Goal: Task Accomplishment & Management: Complete application form

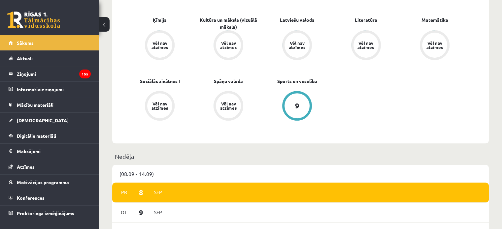
scroll to position [268, 0]
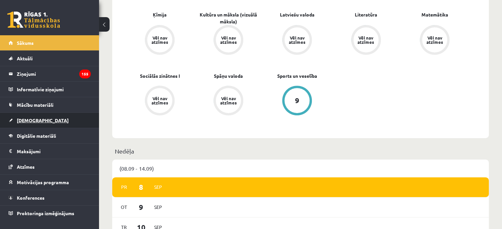
click at [29, 126] on link "[DEMOGRAPHIC_DATA]" at bounding box center [50, 120] width 82 height 15
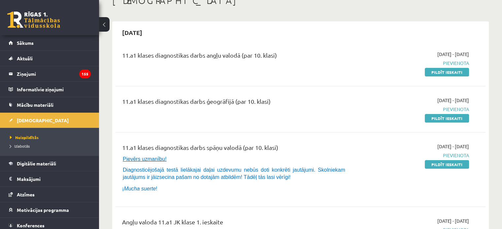
scroll to position [51, 0]
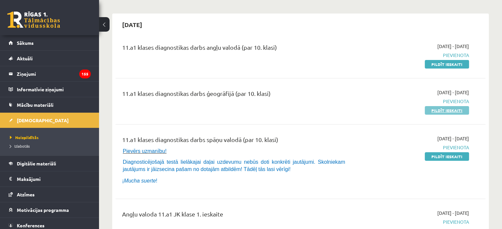
click at [456, 111] on link "Pildīt ieskaiti" at bounding box center [446, 110] width 44 height 9
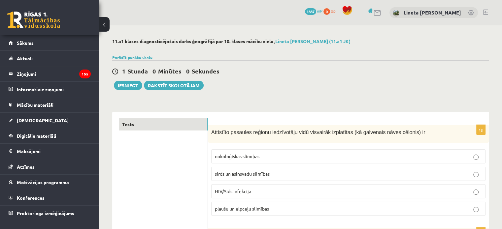
scroll to position [82, 0]
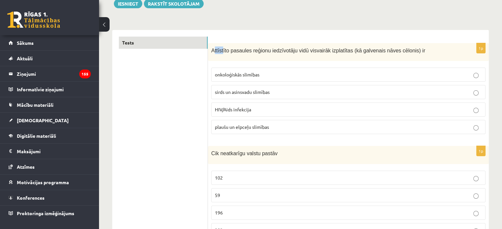
drag, startPoint x: 213, startPoint y: 51, endPoint x: 220, endPoint y: 54, distance: 8.0
click at [220, 54] on div "Attīstīto pasaules reģionu iedzīvotāju vidū visvairāk izplatītas (kā galvenais …" at bounding box center [348, 52] width 281 height 18
click at [216, 54] on div at bounding box center [216, 54] width 0 height 0
click at [210, 50] on div "Attīstīto pasaules reģionu iedzīvotāju vidū visvairāk izplatītas (kā galvenais …" at bounding box center [348, 52] width 281 height 18
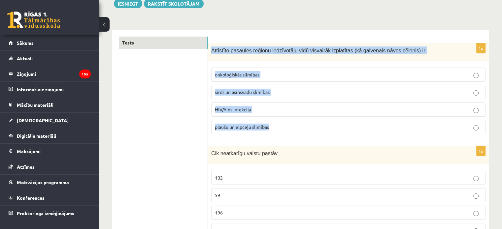
drag, startPoint x: 211, startPoint y: 49, endPoint x: 283, endPoint y: 126, distance: 105.9
click at [283, 126] on div "1p Attīstīto pasaules reģionu iedzīvotāju vidū visvairāk izplatītas (kā galvena…" at bounding box center [348, 91] width 281 height 97
copy div "Attīstīto pasaules reģionu iedzīvotāju vidū visvairāk izplatītas (kā galvenais …"
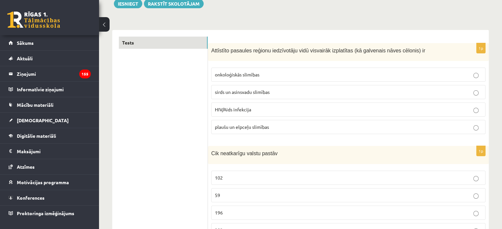
click at [282, 90] on p "sirds un asinsvadu slimības" at bounding box center [348, 92] width 267 height 7
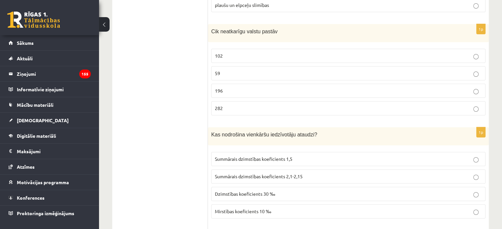
scroll to position [193, 0]
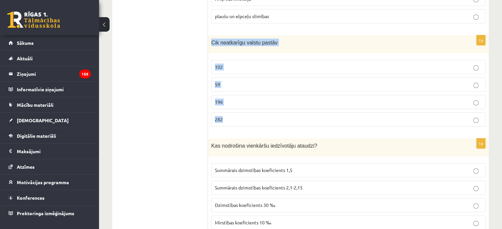
drag, startPoint x: 210, startPoint y: 39, endPoint x: 247, endPoint y: 126, distance: 94.4
click at [247, 126] on div "1p Cik neatkarīgu valstu pastāv 102 59 196 282" at bounding box center [348, 83] width 281 height 97
copy div "Cik neatkarīgu valstu pastāv 102 59 196 282"
click at [258, 112] on label "282" at bounding box center [348, 119] width 274 height 14
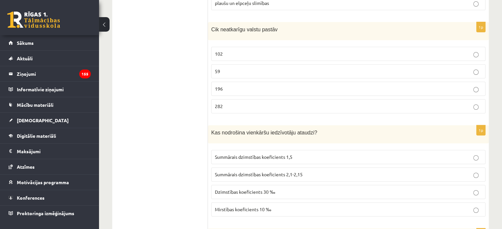
scroll to position [206, 0]
click at [255, 88] on p "196" at bounding box center [348, 88] width 267 height 7
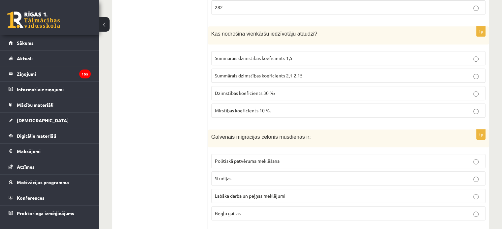
scroll to position [305, 0]
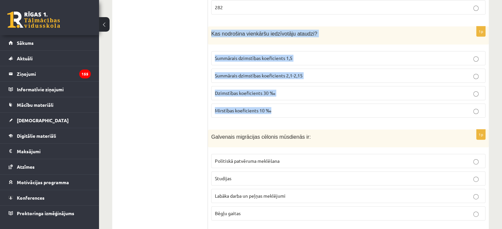
drag, startPoint x: 210, startPoint y: 29, endPoint x: 289, endPoint y: 116, distance: 117.6
click at [289, 116] on div "1p Kas nodrošina vienkāršu iedzīvotāju ataudzi? Summārais dzimstības koeficient…" at bounding box center [348, 74] width 281 height 97
copy div "Kas nodrošina vienkāršu iedzīvotāju ataudzi? Summārais dzimstības koeficients 1…"
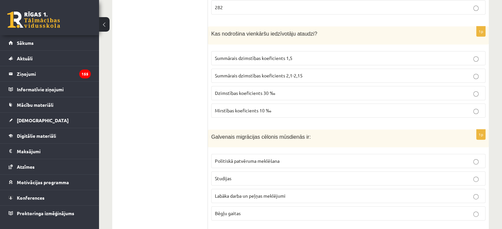
click at [268, 73] on span "Summārais dzimstības koeficients 2,1-2,15" at bounding box center [259, 76] width 88 height 6
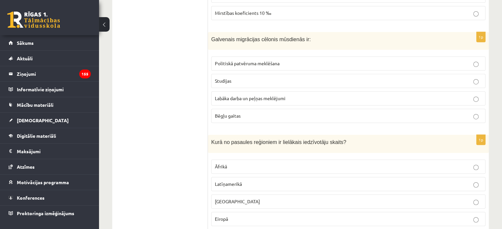
scroll to position [404, 0]
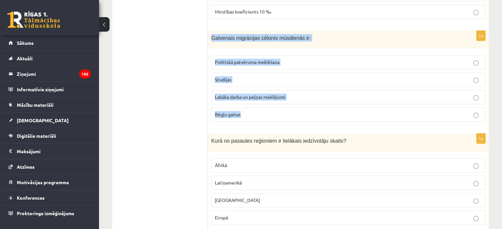
drag, startPoint x: 210, startPoint y: 35, endPoint x: 294, endPoint y: 110, distance: 112.5
click at [294, 110] on div "1p Galvenais migrācijas cēlonis mūsdienās ir: Politiskā patvēruma meklēšana Stu…" at bounding box center [348, 79] width 281 height 97
copy div "Galvenais migrācijas cēlonis mūsdienās ir: Politiskā patvēruma meklēšana Studij…"
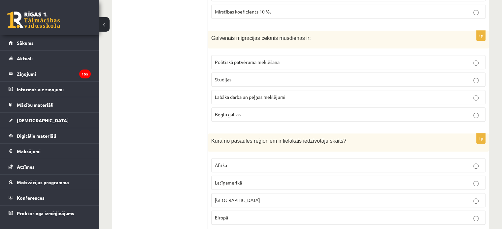
click at [268, 95] on span "Labāka darba un peļņas meklējumi" at bounding box center [250, 97] width 71 height 6
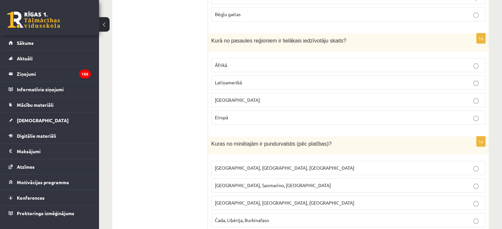
scroll to position [506, 0]
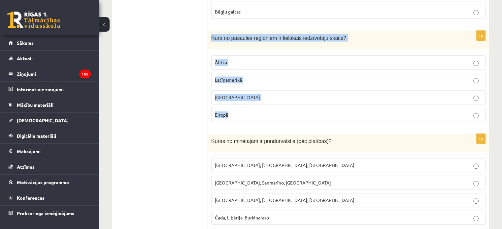
drag, startPoint x: 212, startPoint y: 33, endPoint x: 255, endPoint y: 112, distance: 89.4
click at [255, 112] on div "1p Kurā no pasaules reģioniem ir lielākais iedzīvotāju skaits? Āfrikā Latīņamer…" at bounding box center [348, 79] width 281 height 97
copy div "Kurā no pasaules reģioniem ir lielākais iedzīvotāju skaits? Āfrikā Latīņamerikā…"
click at [248, 96] on p "Āzijā" at bounding box center [348, 97] width 267 height 7
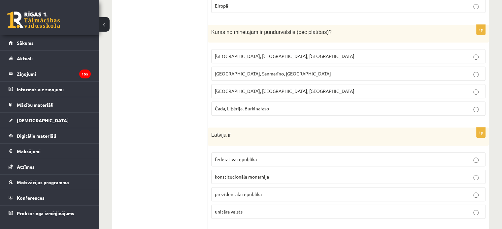
scroll to position [616, 0]
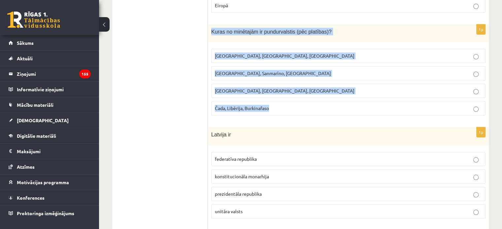
drag, startPoint x: 210, startPoint y: 26, endPoint x: 283, endPoint y: 112, distance: 113.0
click at [283, 112] on div "1p Kuras no minētajām ir pundurvalstis (pēc platības)? Latvija, Lietuva, Igauni…" at bounding box center [348, 72] width 281 height 97
copy div "Kuras no minētajām ir pundurvalstis (pēc platības)? Latvija, Lietuva, Igaunija …"
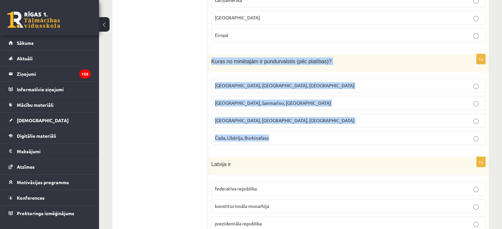
scroll to position [587, 0]
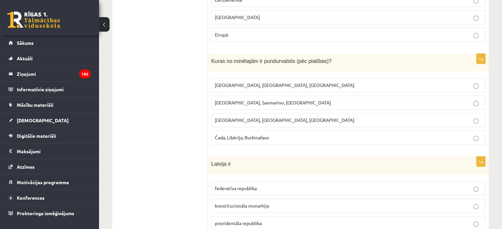
click at [241, 101] on span "Monako, Sanmarīno, Luksemburga" at bounding box center [273, 103] width 116 height 6
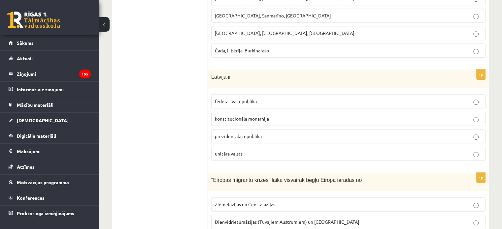
scroll to position [692, 0]
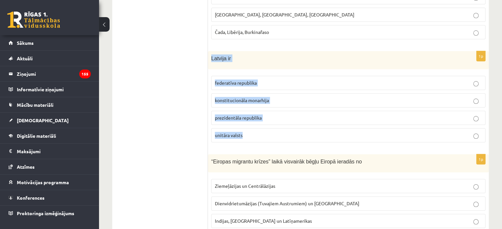
drag, startPoint x: 211, startPoint y: 52, endPoint x: 257, endPoint y: 133, distance: 93.0
click at [257, 133] on div "1p Latvija ir federatīva republika konstitucionāla monarhija prezidentāla repub…" at bounding box center [348, 99] width 281 height 97
copy div "Latvija ir federatīva republika konstitucionāla monarhija prezidentāla republik…"
click at [264, 132] on p "unitāra valsts" at bounding box center [348, 135] width 267 height 7
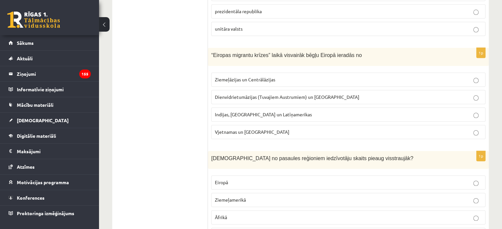
scroll to position [799, 0]
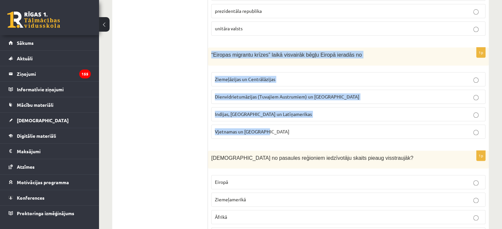
drag, startPoint x: 212, startPoint y: 50, endPoint x: 300, endPoint y: 134, distance: 122.0
click at [300, 134] on div "1p “Eiropas migrantu krīzes” laikā visvairāk bēgļu Eiropā ieradās no Ziemeļāzij…" at bounding box center [348, 95] width 281 height 97
copy div "“Eiropas migrantu krīzes” laikā visvairāk bēgļu Eiropā ieradās no Ziemeļāzijas …"
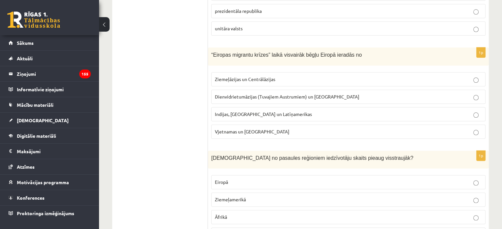
click at [263, 94] on span "Dienvidrietumāzijas (Tuvajiem Austrumiem) un Āfrikas" at bounding box center [287, 97] width 144 height 6
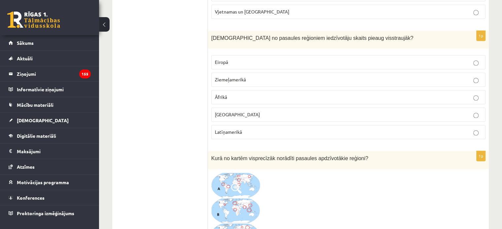
scroll to position [910, 0]
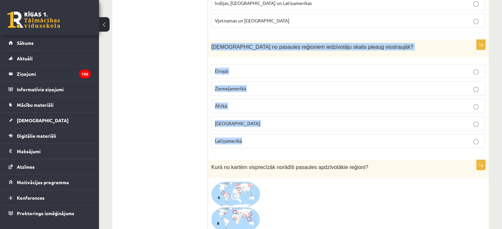
drag, startPoint x: 210, startPoint y: 38, endPoint x: 278, endPoint y: 135, distance: 118.1
click at [278, 135] on div "1p Kurā no pasaules reģioniem iedzīvotāju skaits pieaug visstraujāk? Eiropā Zie…" at bounding box center [348, 97] width 281 height 114
copy div "Kurā no pasaules reģioniem iedzīvotāju skaits pieaug visstraujāk? Eiropā Ziemeļ…"
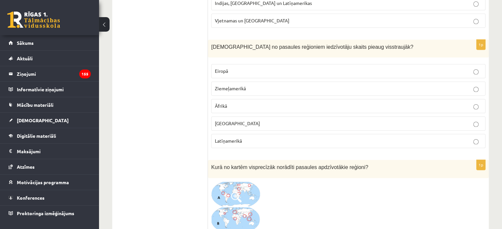
click at [244, 120] on p "Āzijā" at bounding box center [348, 123] width 267 height 7
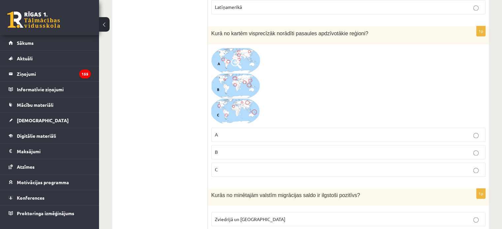
scroll to position [1043, 0]
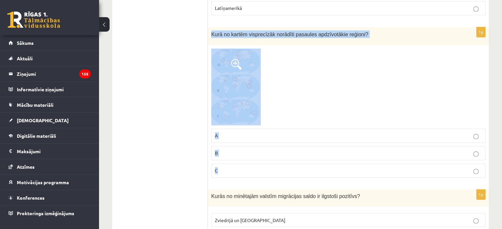
drag, startPoint x: 211, startPoint y: 27, endPoint x: 255, endPoint y: 168, distance: 147.9
click at [255, 168] on div "1p Kurā no kartēm visprecīzāk norādīti pasaules apdzīvotākie reģioni? A B C" at bounding box center [348, 105] width 281 height 156
copy div "Kurā no kartēm visprecīzāk norādīti pasaules apdzīvotākie reģioni? A B C"
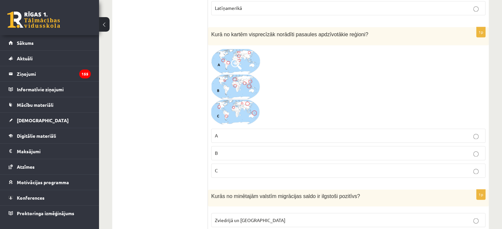
click at [263, 169] on label "C" at bounding box center [348, 171] width 274 height 14
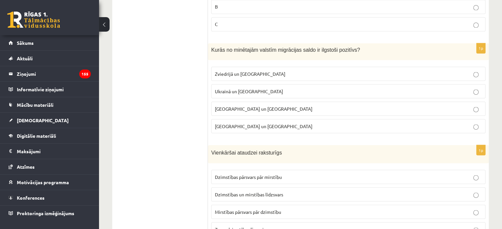
scroll to position [1190, 0]
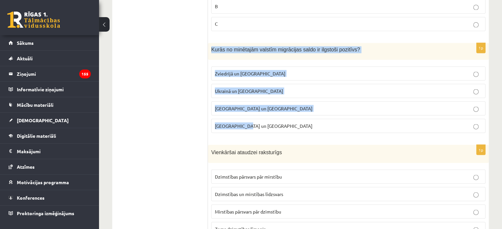
drag, startPoint x: 210, startPoint y: 43, endPoint x: 286, endPoint y: 119, distance: 107.5
click at [286, 119] on div "1p Kurās no minētajām valstīm migrācijas saldo ir ilgstoši pozitīvs? Zviedrijā …" at bounding box center [348, 90] width 281 height 95
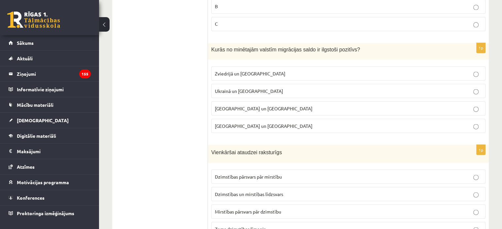
click at [269, 70] on p "Zviedrijā un ASV" at bounding box center [348, 73] width 267 height 7
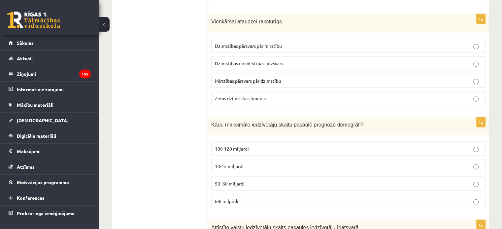
scroll to position [1321, 0]
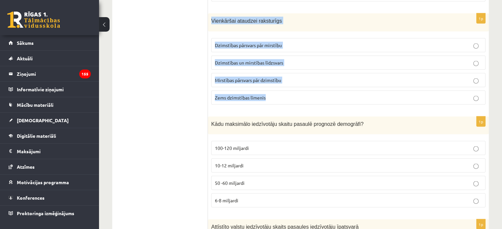
drag, startPoint x: 210, startPoint y: 9, endPoint x: 283, endPoint y: 102, distance: 117.9
click at [283, 102] on div "1p Vienkāršai ataudzei raksturīgs Dzimstības pārsvars pār mirstību Dzimstības u…" at bounding box center [348, 62] width 281 height 97
click at [210, 95] on div "1p Vienkāršai ataudzei raksturīgs Dzimstības pārsvars pār mirstību Dzimstības u…" at bounding box center [348, 62] width 281 height 97
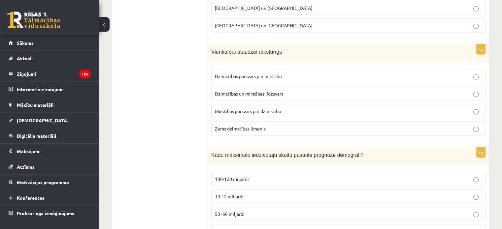
scroll to position [1291, 0]
click at [246, 90] on span "Dzimstības un mirstības līdzsvars" at bounding box center [249, 93] width 68 height 6
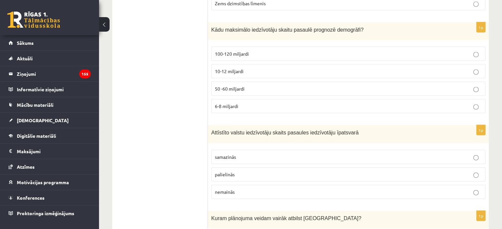
scroll to position [1416, 0]
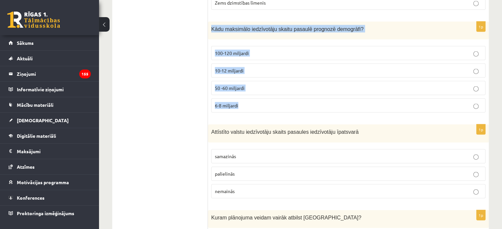
drag, startPoint x: 208, startPoint y: 20, endPoint x: 261, endPoint y: 96, distance: 92.9
click at [261, 96] on div "1p Kādu maksimālo iedzīvotāju skaitu pasaulē prognozē demogrāfi? 100-120 miljar…" at bounding box center [348, 70] width 281 height 97
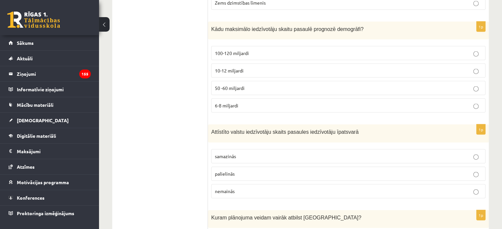
click at [237, 68] on span "10-12 miljardi" at bounding box center [229, 71] width 29 height 6
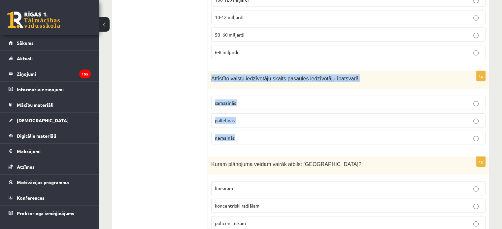
drag, startPoint x: 210, startPoint y: 70, endPoint x: 245, endPoint y: 135, distance: 74.1
click at [245, 135] on div "1p Attīstīto valstu iedzīvotāju skaits pasaules iedzīvotāju īpatsvarā samazinās…" at bounding box center [348, 110] width 281 height 79
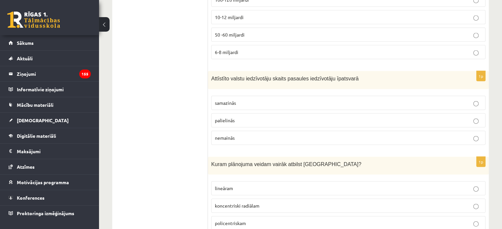
click at [291, 96] on label "samazinās" at bounding box center [348, 103] width 274 height 14
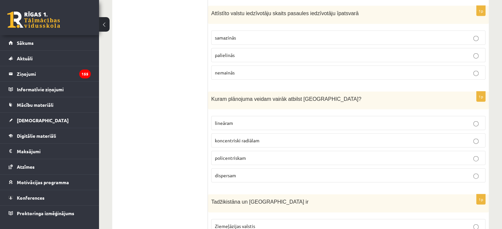
scroll to position [1535, 0]
click at [211, 91] on div "Kuram plānojuma veidam vairāk atbilst Rīga?" at bounding box center [348, 100] width 281 height 18
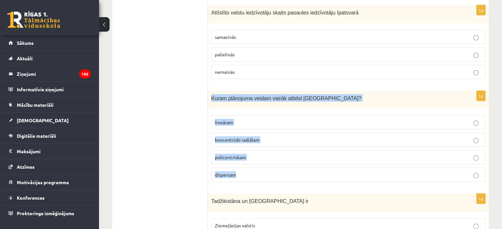
drag, startPoint x: 211, startPoint y: 89, endPoint x: 264, endPoint y: 175, distance: 101.2
click at [264, 175] on div "1p Kuram plānojuma veidam vairāk atbilst Rīga? lineāram koncentriski radiālam p…" at bounding box center [348, 139] width 281 height 97
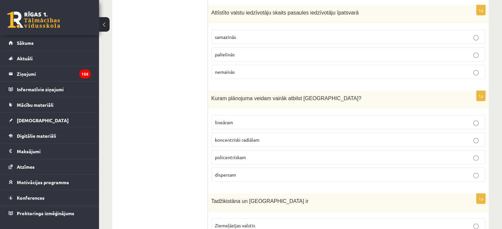
click at [157, 127] on ul "Tests" at bounding box center [163, 197] width 89 height 3229
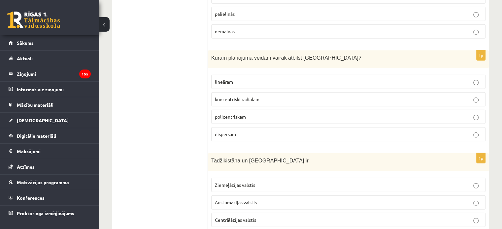
scroll to position [1583, 0]
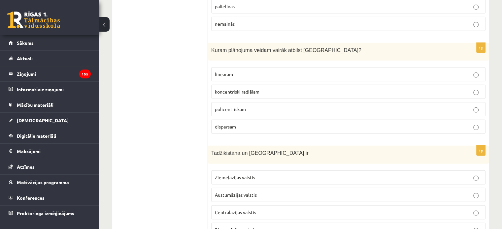
click at [242, 89] on span "koncentriski radiālam" at bounding box center [237, 92] width 45 height 6
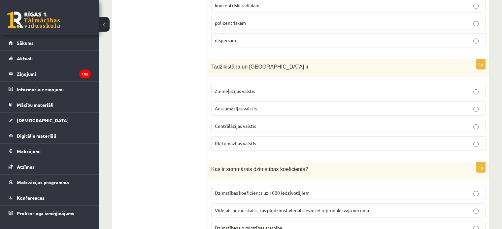
scroll to position [1672, 0]
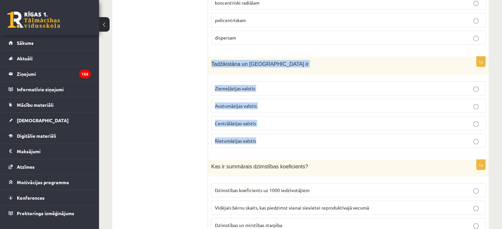
drag, startPoint x: 209, startPoint y: 54, endPoint x: 278, endPoint y: 137, distance: 107.9
click at [278, 137] on div "1p Tadžikistāna un Turkmenistāna ir Ziemeļāzijas valstis Austumāzijas valstis C…" at bounding box center [348, 105] width 281 height 97
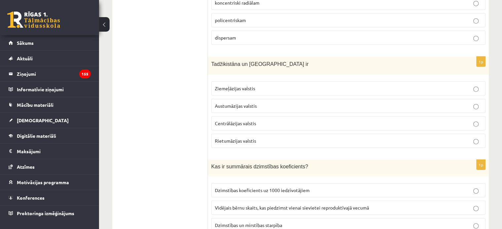
click at [114, 95] on div "Tests" at bounding box center [160, 60] width 96 height 3242
click at [261, 120] on label "Centrālāzijas valstis" at bounding box center [348, 123] width 274 height 14
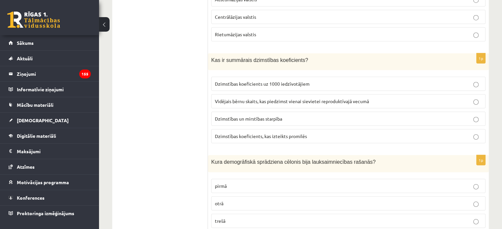
scroll to position [1782, 0]
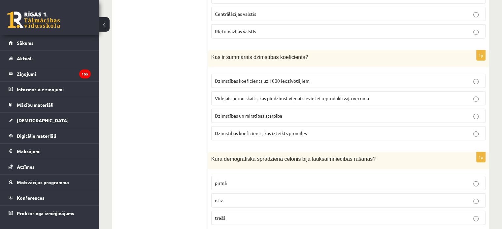
click at [261, 126] on label "Dzimstības koeficients, kas izteikts promilēs" at bounding box center [348, 133] width 274 height 14
click at [258, 113] on span "Dzimstības un mirstības starpība" at bounding box center [248, 116] width 67 height 6
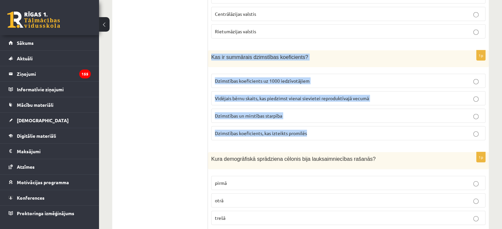
drag, startPoint x: 210, startPoint y: 45, endPoint x: 321, endPoint y: 129, distance: 139.2
click at [321, 129] on div "1p Kas ir summārais dzimstības koeficients? Dzimstības koeficients uz 1000 iedz…" at bounding box center [348, 97] width 281 height 95
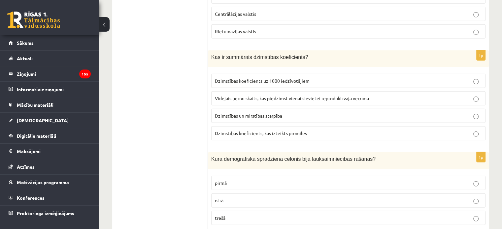
click at [238, 95] on span "Vidējais bērnu skaits, kas piedzimst vienai sievietei reproduktīvajā vecumā" at bounding box center [292, 98] width 154 height 6
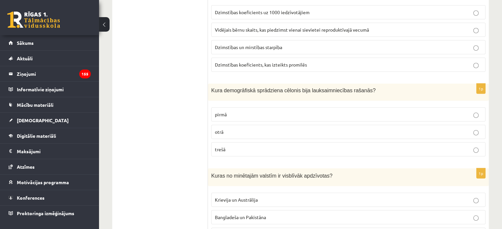
scroll to position [1857, 0]
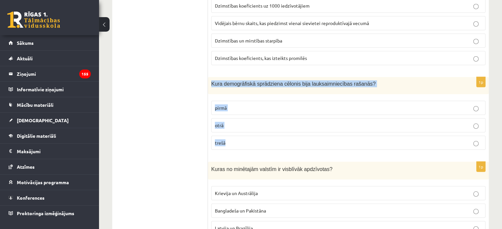
drag, startPoint x: 212, startPoint y: 73, endPoint x: 241, endPoint y: 131, distance: 65.2
click at [241, 131] on div "1p Kura demogrāfiskā sprādziena cēlonis bija lauksaimniecības rašanās? pirmā ot…" at bounding box center [348, 116] width 281 height 78
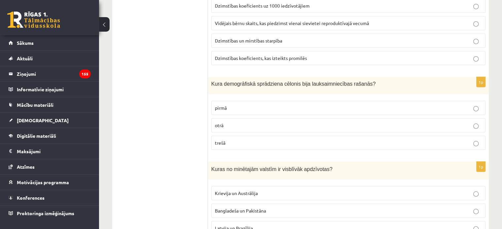
click at [245, 105] on p "pirmā" at bounding box center [348, 108] width 267 height 7
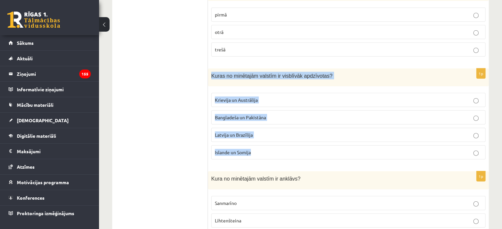
drag, startPoint x: 208, startPoint y: 63, endPoint x: 284, endPoint y: 137, distance: 105.6
click at [284, 137] on div "1p Kuras no minētajām valstīm ir visblīvāk apdzīvotas? Krievija un Austrālija B…" at bounding box center [348, 117] width 281 height 97
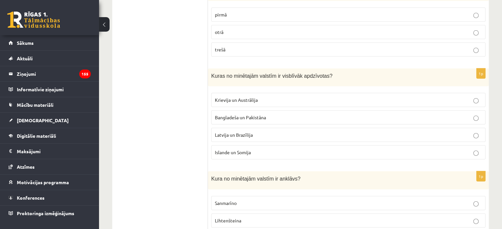
click at [250, 114] on span "Bangladeša un Pakistāna" at bounding box center [240, 117] width 51 height 6
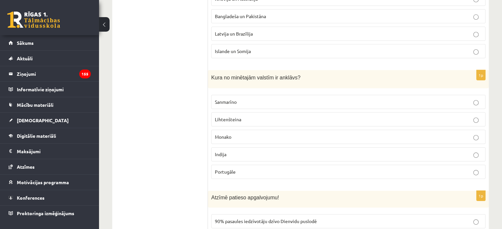
scroll to position [2061, 0]
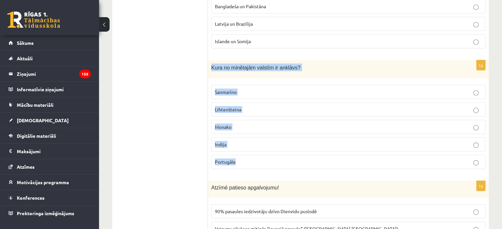
drag, startPoint x: 211, startPoint y: 54, endPoint x: 258, endPoint y: 144, distance: 101.6
click at [258, 144] on div "1p Kura no minētajām valstīm ir anklāvs? Sanmarīno Lihtenšteina Monako Indija P…" at bounding box center [348, 117] width 281 height 114
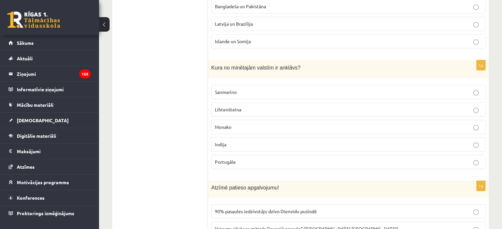
click at [247, 89] on p "Sanmarīno" at bounding box center [348, 92] width 267 height 7
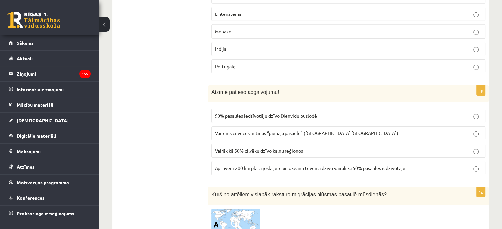
scroll to position [2191, 0]
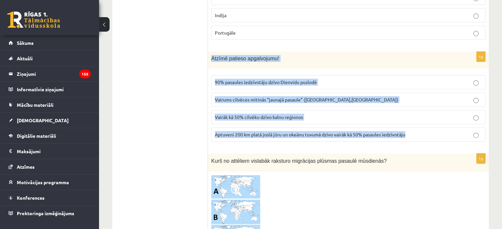
drag, startPoint x: 211, startPoint y: 44, endPoint x: 418, endPoint y: 125, distance: 222.5
click at [418, 125] on div "1p Atzīmē patieso apgalvojumu! 90% pasaules iedzīvotāju dzīvo Dienvidu puslodē …" at bounding box center [348, 99] width 281 height 95
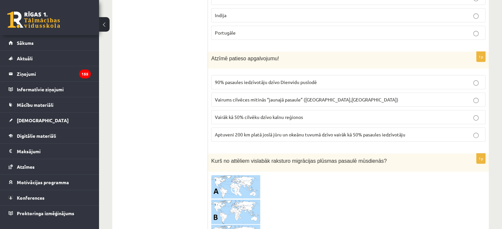
click at [271, 132] on span "Aptuveni 200 km platā joslā jūru un okeānu tuvumā dzīvo vairāk kā 50% pasaules …" at bounding box center [310, 135] width 190 height 6
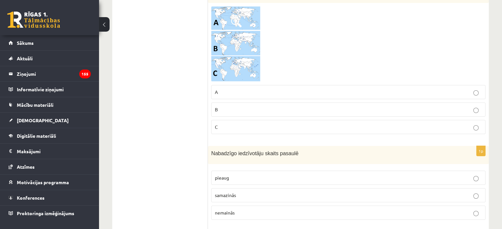
click at [271, 124] on fieldset "A B C" at bounding box center [348, 109] width 274 height 54
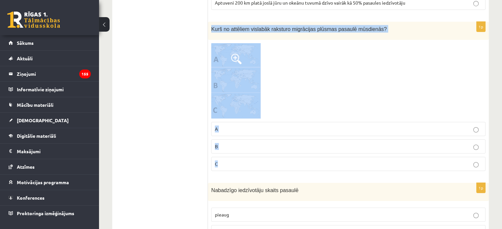
drag, startPoint x: 211, startPoint y: 14, endPoint x: 262, endPoint y: 149, distance: 144.6
click at [262, 149] on div "1p Kurš no attēliem vislabāk raksturo migrācijas plūsmas pasaulē mūsdienās? A B…" at bounding box center [348, 99] width 281 height 155
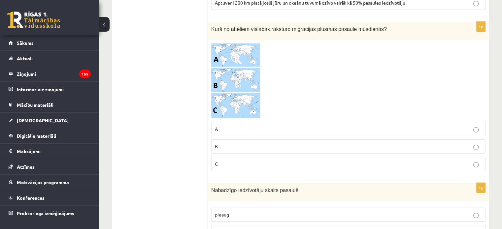
click at [245, 139] on label "B" at bounding box center [348, 146] width 274 height 14
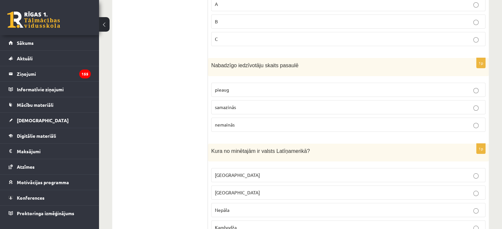
scroll to position [2448, 0]
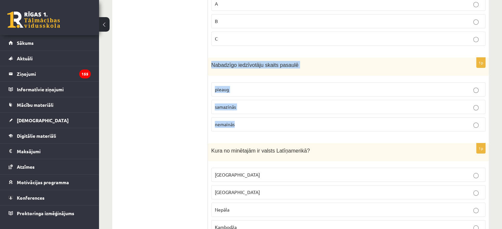
drag, startPoint x: 210, startPoint y: 51, endPoint x: 243, endPoint y: 113, distance: 69.6
click at [243, 113] on div "1p Nabadzīgo iedzīvotāju skaits pasaulē pieaug samazinās nemainās" at bounding box center [348, 97] width 281 height 79
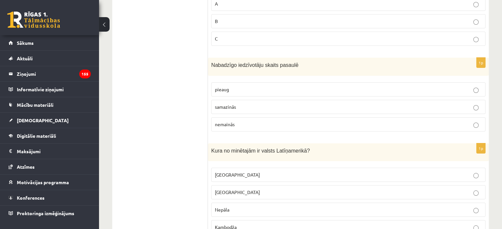
click at [242, 104] on p "samazinās" at bounding box center [348, 107] width 267 height 7
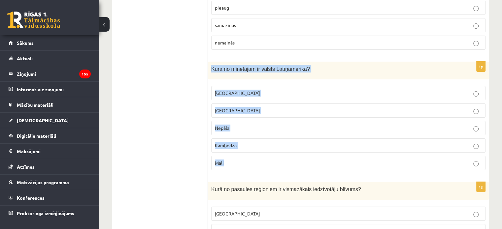
drag, startPoint x: 209, startPoint y: 55, endPoint x: 249, endPoint y: 146, distance: 99.9
click at [249, 146] on div "1p Kura no minētajām ir valsts Latīņamerikā? Meksika ASV Nepāla Kambodža Mali" at bounding box center [348, 119] width 281 height 114
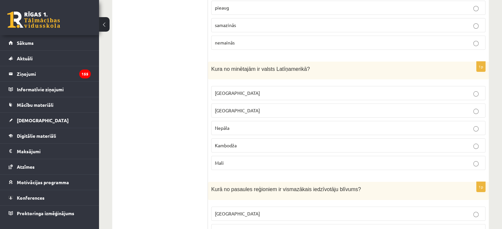
click at [249, 90] on p "Meksika" at bounding box center [348, 93] width 267 height 7
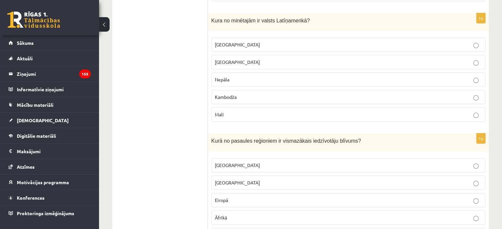
scroll to position [2633, 0]
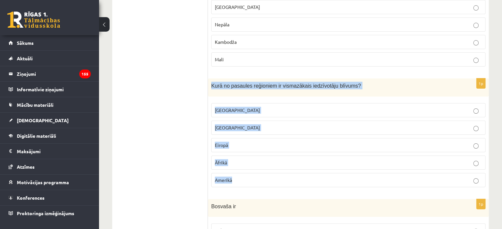
drag, startPoint x: 211, startPoint y: 71, endPoint x: 251, endPoint y: 162, distance: 100.0
click at [251, 162] on div "1p Kurā no pasaules reģioniem ir vismazākais iedzīvotāju blīvums? Austrālijā Āz…" at bounding box center [348, 135] width 281 height 114
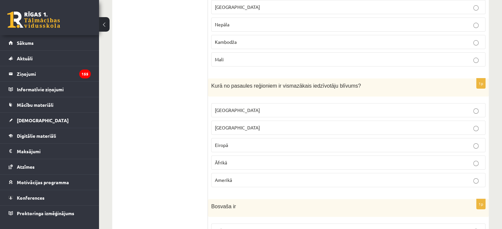
click at [260, 107] on p "Austrālijā" at bounding box center [348, 110] width 267 height 7
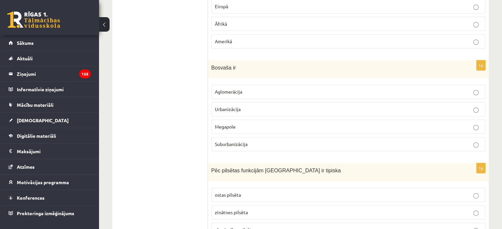
scroll to position [2774, 0]
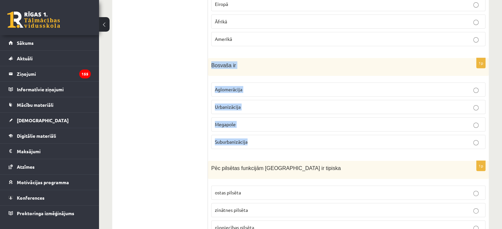
drag, startPoint x: 211, startPoint y: 49, endPoint x: 285, endPoint y: 124, distance: 105.2
click at [285, 124] on div "1p Bosvaša ir Aglomerācija Urbanizācija Megapole Suburbanizācija" at bounding box center [348, 106] width 281 height 97
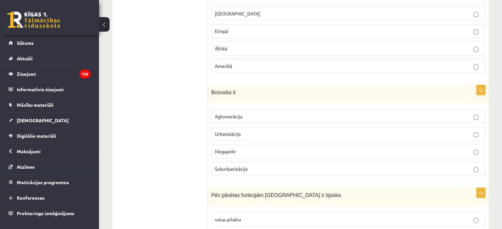
scroll to position [2747, 0]
click at [227, 149] on span "Megapole" at bounding box center [225, 152] width 21 height 6
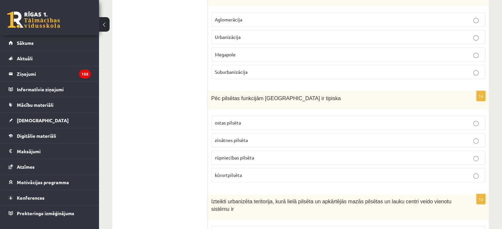
scroll to position [2845, 0]
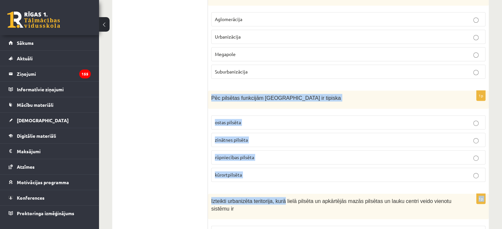
drag, startPoint x: 211, startPoint y: 81, endPoint x: 280, endPoint y: 176, distance: 117.6
click at [210, 91] on div "Pēc pilsētas funkcijām Jūrmala ir tipiska" at bounding box center [348, 100] width 281 height 18
drag, startPoint x: 210, startPoint y: 79, endPoint x: 264, endPoint y: 151, distance: 89.6
click at [264, 151] on div "1p Pēc pilsētas funkcijām Jūrmala ir tipiska ostas pilsēta zinātnes pilsēta rūp…" at bounding box center [348, 139] width 281 height 97
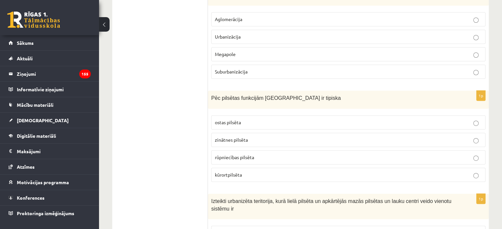
click at [251, 168] on label "kūrortpilsēta" at bounding box center [348, 175] width 274 height 14
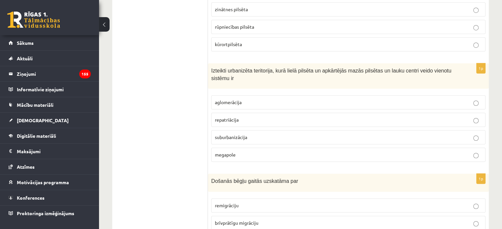
scroll to position [2978, 0]
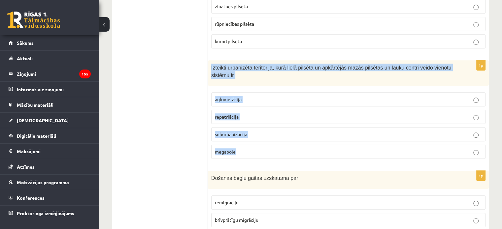
drag, startPoint x: 210, startPoint y: 49, endPoint x: 256, endPoint y: 132, distance: 94.7
click at [256, 132] on div "1p Izteikti urbanizēta teritorija, kurā lielā pilsēta un apkārtējās mazās pilsē…" at bounding box center [348, 112] width 281 height 104
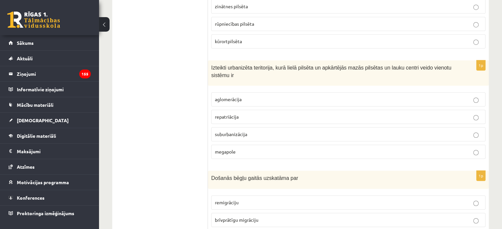
click at [234, 96] on span "aglomerācija" at bounding box center [228, 99] width 27 height 6
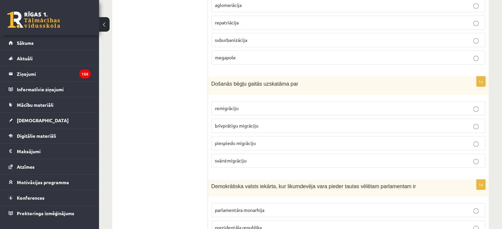
scroll to position [3082, 0]
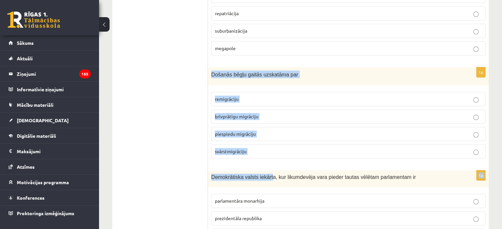
drag, startPoint x: 209, startPoint y: 58, endPoint x: 267, endPoint y: 151, distance: 110.3
click at [211, 72] on span "Došanās bēgļu gaitās uzskatāma par" at bounding box center [254, 75] width 87 height 6
drag, startPoint x: 211, startPoint y: 57, endPoint x: 269, endPoint y: 125, distance: 89.6
click at [269, 125] on div "1p Došanās bēgļu gaitās uzskatāma par remigrāciju brīvprātīgu migrāciju piespie…" at bounding box center [348, 115] width 281 height 97
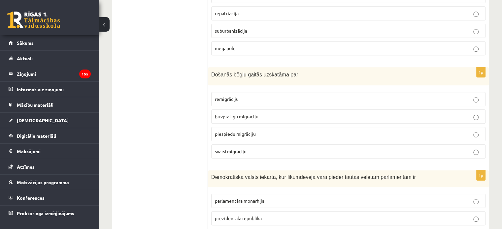
click at [246, 131] on span "piespiedu migrāciju" at bounding box center [235, 134] width 41 height 6
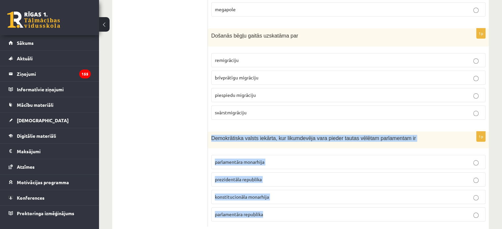
drag, startPoint x: 211, startPoint y: 120, endPoint x: 307, endPoint y: 217, distance: 136.9
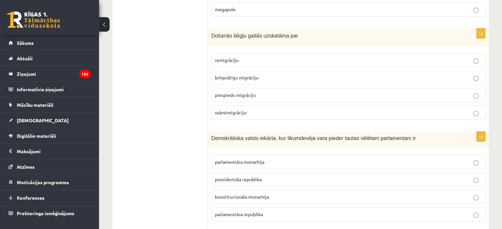
click at [254, 211] on span "parlamentāra republika" at bounding box center [239, 214] width 48 height 6
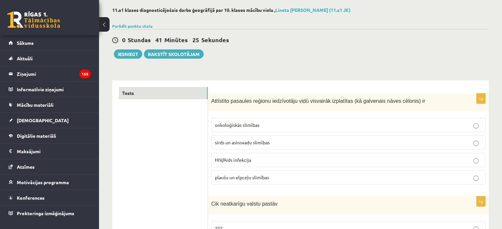
scroll to position [0, 0]
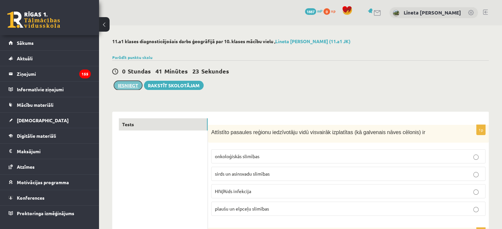
click at [127, 82] on button "Iesniegt" at bounding box center [128, 85] width 28 height 9
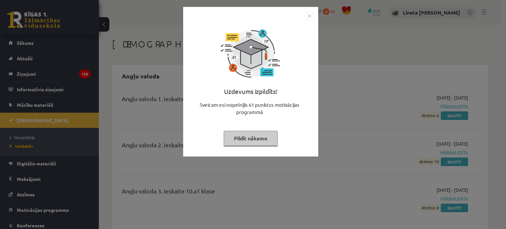
click at [246, 139] on button "Pildīt nākamo" at bounding box center [251, 138] width 54 height 15
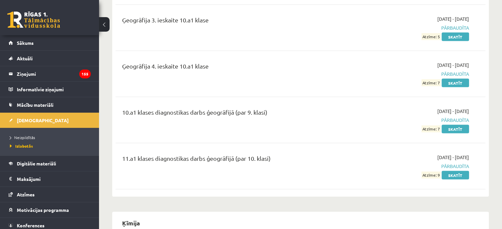
scroll to position [1373, 0]
click at [457, 171] on link "Skatīt" at bounding box center [454, 175] width 27 height 9
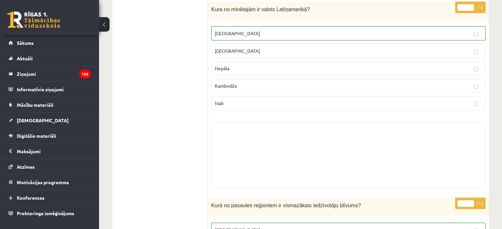
scroll to position [4321, 0]
click at [308, 122] on div "Skolotāja pielikums" at bounding box center [348, 155] width 274 height 66
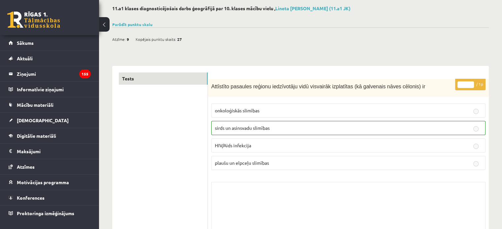
scroll to position [0, 0]
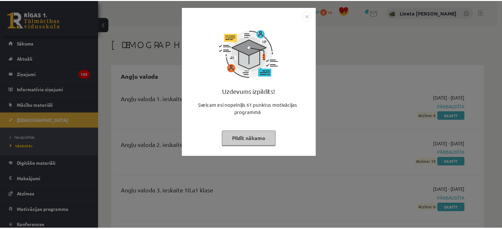
scroll to position [1372, 0]
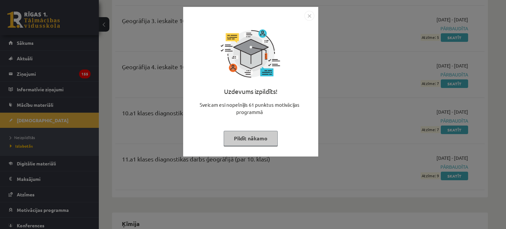
click at [253, 140] on button "Pildīt nākamo" at bounding box center [251, 138] width 54 height 15
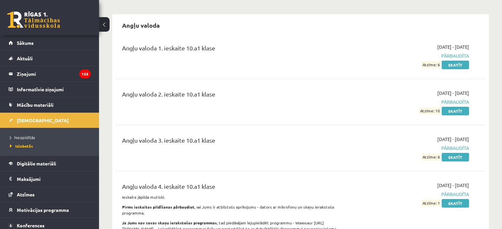
scroll to position [0, 0]
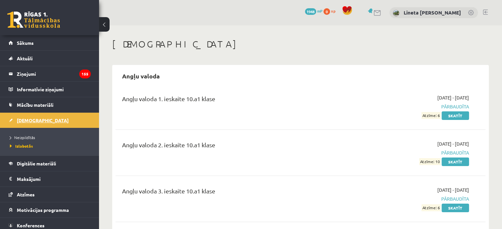
click at [45, 119] on link "[DEMOGRAPHIC_DATA]" at bounding box center [50, 120] width 82 height 15
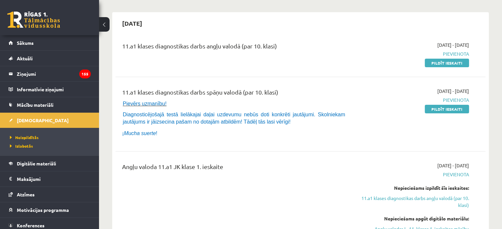
scroll to position [53, 0]
click at [437, 109] on link "Pildīt ieskaiti" at bounding box center [446, 109] width 44 height 9
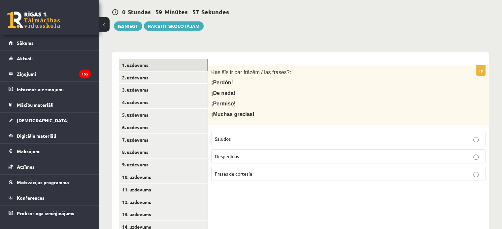
scroll to position [107, 0]
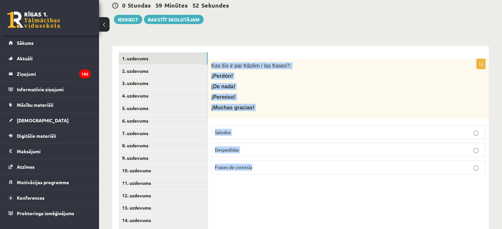
drag, startPoint x: 210, startPoint y: 56, endPoint x: 276, endPoint y: 171, distance: 132.5
click at [276, 171] on div "1p Kas šīs ir par frāzēm / las frases?: ¡Perdón! ¡De nada! ¡Permiso! ¡Muchas gr…" at bounding box center [348, 119] width 281 height 121
copy div "Kas šīs ir par frāzēm / las frases?: ¡Perdón! ¡De nada! ¡Permiso! ¡Muchas graci…"
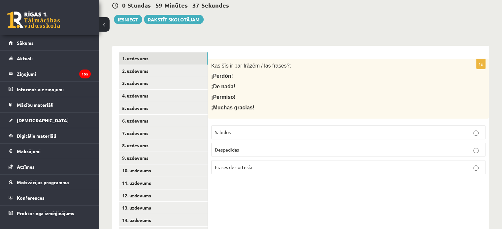
click at [245, 164] on span "Frases de cortesía" at bounding box center [233, 167] width 37 height 6
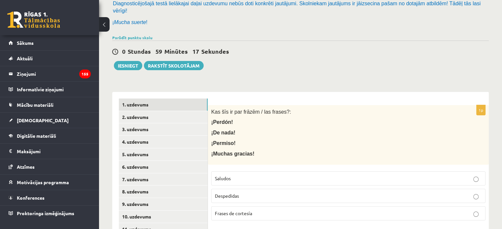
scroll to position [0, 0]
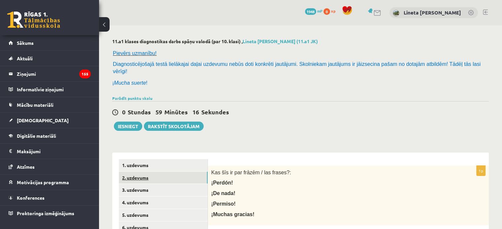
click at [172, 172] on link "2. uzdevums" at bounding box center [163, 178] width 89 height 12
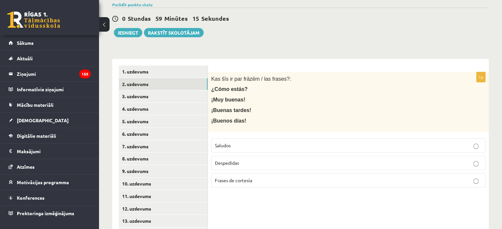
scroll to position [98, 0]
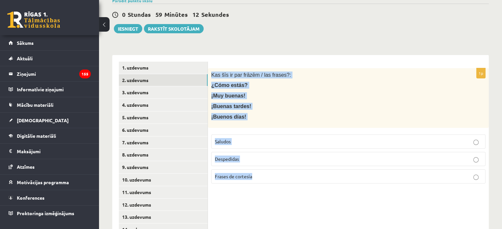
drag, startPoint x: 209, startPoint y: 67, endPoint x: 303, endPoint y: 167, distance: 137.4
click at [303, 167] on div "1p Kas šīs ir par frāzēm / las frases?: ¿Cómo estás? ¡Muy buenas! ¡Buenas tarde…" at bounding box center [348, 128] width 281 height 121
copy div "Kas šīs ir par frāzēm / las frases?: ¿Cómo estás? ¡Muy buenas! ¡Buenas tardes! …"
click at [307, 94] on div "Kas šīs ir par frāzēm / las frases?: ¿Cómo estás? ¡Muy buenas! ¡Buenas tardes! …" at bounding box center [348, 98] width 281 height 60
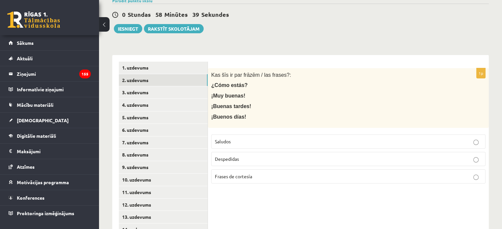
click at [248, 138] on p "Saludos" at bounding box center [348, 141] width 267 height 7
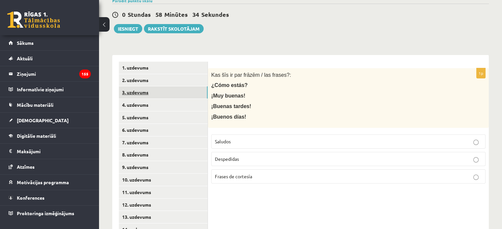
click at [150, 86] on link "3. uzdevums" at bounding box center [163, 92] width 89 height 12
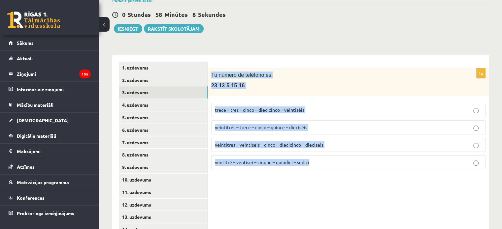
drag, startPoint x: 208, startPoint y: 66, endPoint x: 361, endPoint y: 159, distance: 179.0
click at [361, 159] on div "1p Tu número de teléfono es: 23-13-5-15-16 trece – tres – cinco – diecicinco – …" at bounding box center [348, 121] width 281 height 107
copy div "Tu número de teléfono es: 23-13-5-15-16 trece – tres – cinco – diecicinco – vei…"
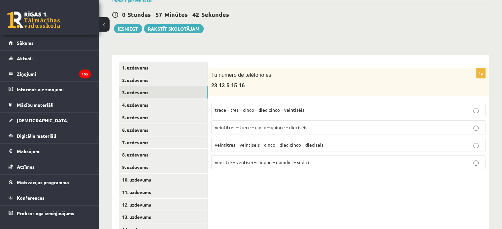
click at [246, 124] on span "veintitrés – trece – cinco – quince – dieciséis" at bounding box center [261, 127] width 92 height 6
click at [177, 101] on link "4. uzdevums" at bounding box center [163, 105] width 89 height 12
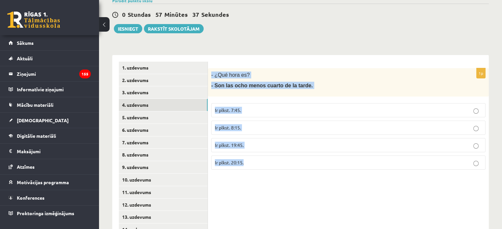
drag, startPoint x: 211, startPoint y: 67, endPoint x: 265, endPoint y: 164, distance: 111.5
click at [265, 164] on div "1p - ¿Qué hora es? - Son las ocho menos cuarto de la tarde. Ir plkst. 7:45. Ir …" at bounding box center [348, 121] width 281 height 107
copy div "- ¿Qué hora es? - Son las ocho menos cuarto de la tarde. Ir plkst. 7:45. Ir plk…"
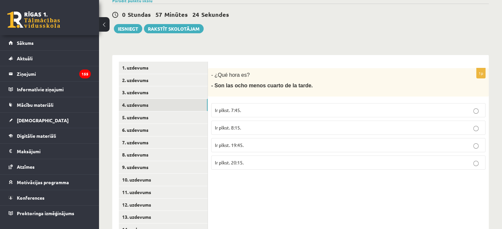
click at [249, 142] on p "Ir plkst. 19:45." at bounding box center [348, 145] width 267 height 7
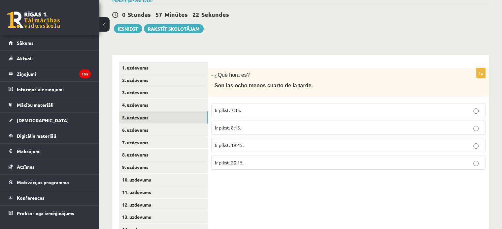
click at [178, 111] on link "5. uzdevums" at bounding box center [163, 117] width 89 height 12
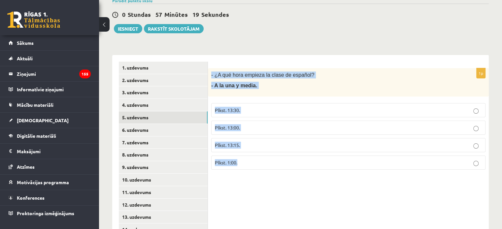
drag, startPoint x: 210, startPoint y: 65, endPoint x: 262, endPoint y: 159, distance: 107.8
click at [262, 159] on div "1p - ¿A qué hora empieza la clase de español? - A la una y media. Plkst. 13:30.…" at bounding box center [348, 121] width 281 height 107
copy div "- ¿A qué hora empieza la clase de español? - A la una y media. Plkst. 13:30. Pl…"
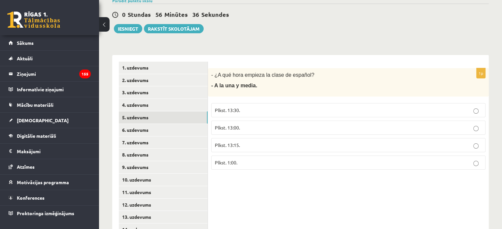
click at [246, 103] on label "Plkst. 13:30." at bounding box center [348, 110] width 274 height 14
click at [168, 124] on link "6. uzdevums" at bounding box center [163, 130] width 89 height 12
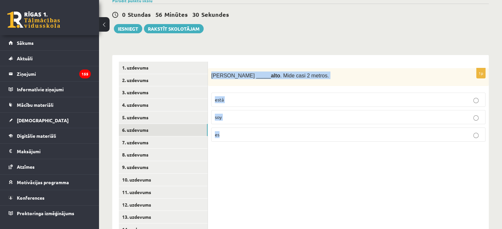
drag, startPoint x: 210, startPoint y: 65, endPoint x: 243, endPoint y: 139, distance: 81.7
copy div "Antonio _____ alto . Mide casi 2 metros. está soy es"
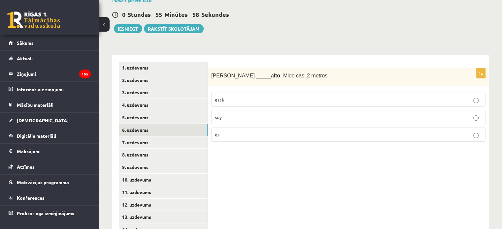
click at [241, 128] on label "es" at bounding box center [348, 135] width 274 height 14
click at [171, 137] on link "7. uzdevums" at bounding box center [163, 143] width 89 height 12
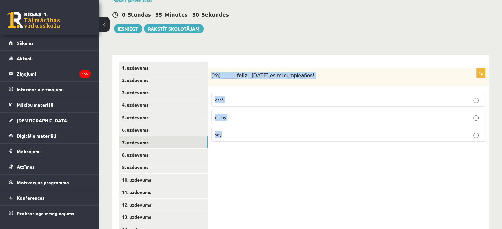
drag, startPoint x: 210, startPoint y: 65, endPoint x: 247, endPoint y: 127, distance: 72.3
click at [247, 127] on div "1p (Yo) _____ feliz . ¡Hoy es mi cumpleaños! está estoy soy" at bounding box center [348, 107] width 281 height 79
copy div "(Yo) _____ feliz . ¡Hoy es mi cumpleaños! está estoy soy"
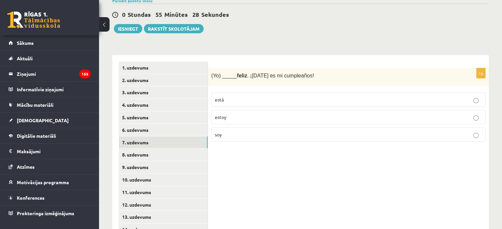
click at [245, 114] on p "estoy" at bounding box center [348, 117] width 267 height 7
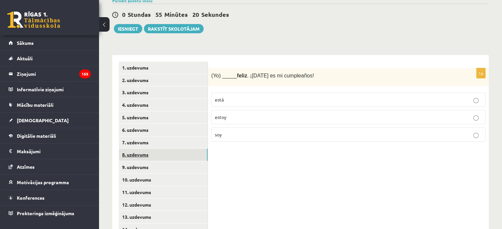
click at [160, 150] on link "8. uzdevums" at bounding box center [163, 155] width 89 height 12
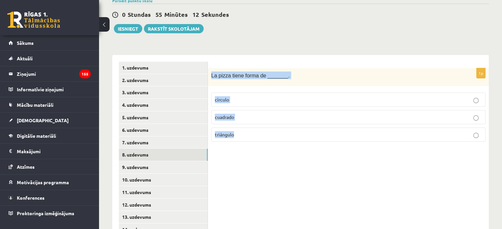
drag, startPoint x: 211, startPoint y: 66, endPoint x: 266, endPoint y: 147, distance: 98.0
copy div "La pizza tiene forma de _______. círculo cuadrado triángulo"
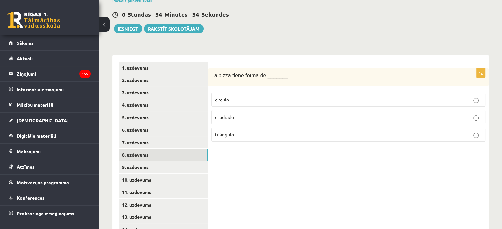
click at [240, 96] on p "círculo" at bounding box center [348, 99] width 267 height 7
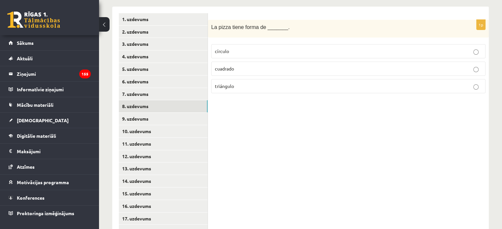
scroll to position [146, 0]
click at [163, 114] on link "9. uzdevums" at bounding box center [163, 118] width 89 height 12
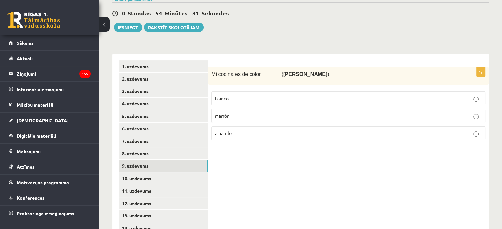
scroll to position [99, 0]
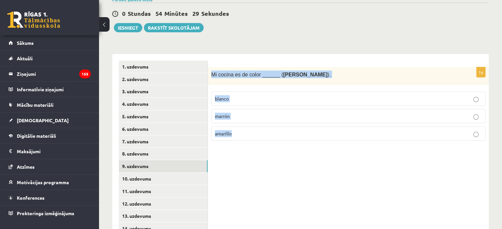
drag, startPoint x: 210, startPoint y: 63, endPoint x: 255, endPoint y: 153, distance: 101.2
copy div "Mi cocina es de color ______ ( brūns ). blanco marrón amarillo"
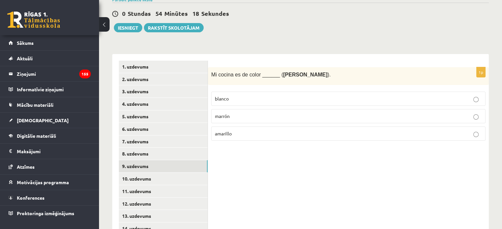
click at [239, 109] on label "marrón" at bounding box center [348, 116] width 274 height 14
click at [163, 173] on link "10. uzdevums" at bounding box center [163, 179] width 89 height 12
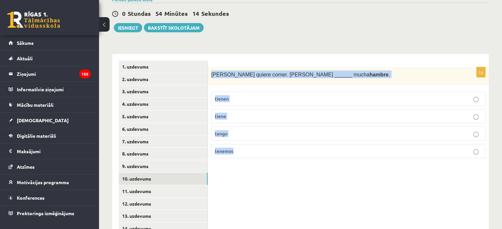
drag, startPoint x: 211, startPoint y: 66, endPoint x: 249, endPoint y: 156, distance: 97.2
copy div "Pedro quiere comer. Pedro ______ mucha hambre . tienen tiene tengo tenemos"
click at [240, 109] on label "tiene" at bounding box center [348, 116] width 274 height 14
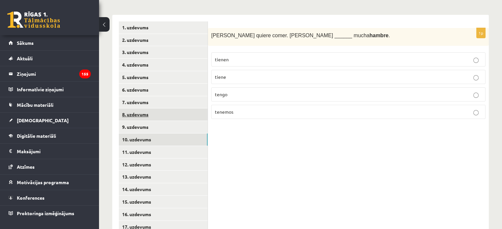
scroll to position [139, 0]
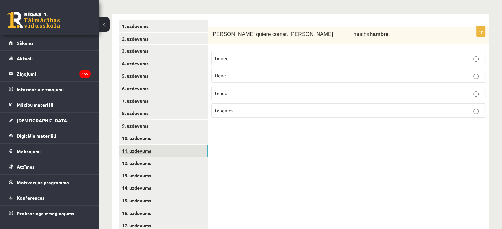
click at [166, 145] on link "11. uzdevums" at bounding box center [163, 151] width 89 height 12
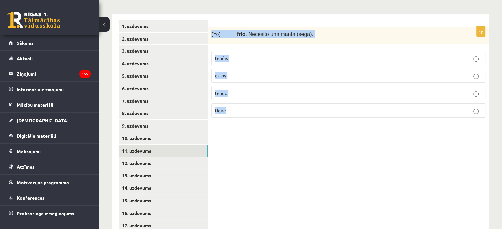
drag, startPoint x: 211, startPoint y: 24, endPoint x: 252, endPoint y: 112, distance: 96.5
click at [252, 112] on div "1p (Yo) _____ frío . Necesito una manta (sega). tenéis estoy tengo tiene" at bounding box center [348, 75] width 281 height 97
click at [244, 166] on div "1p (Yo) _____ frío . Necesito una manta (sega). tenéis estoy tengo tiene" at bounding box center [348, 207] width 281 height 387
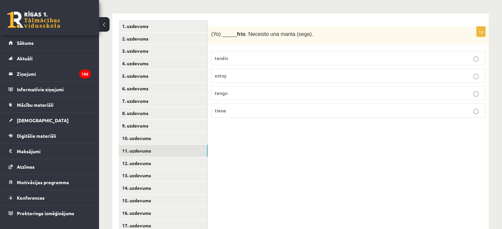
click at [241, 90] on p "tengo" at bounding box center [348, 93] width 267 height 7
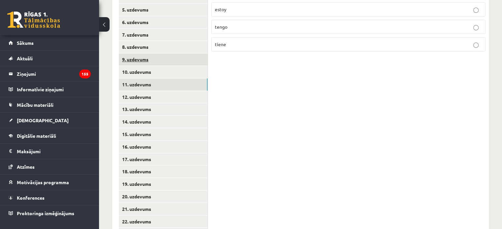
scroll to position [214, 0]
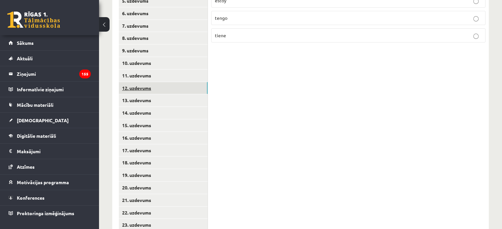
click at [173, 82] on link "12. uzdevums" at bounding box center [163, 88] width 89 height 12
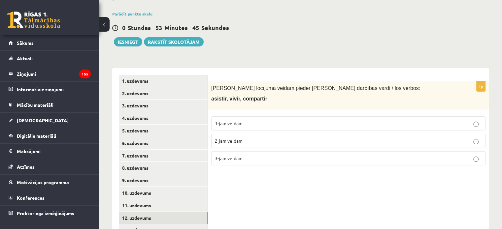
scroll to position [84, 0]
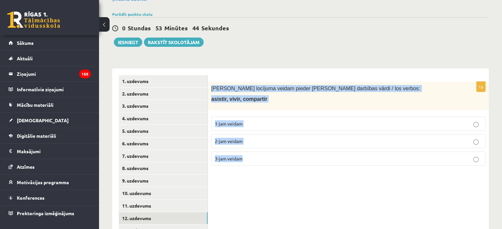
drag, startPoint x: 211, startPoint y: 78, endPoint x: 271, endPoint y: 153, distance: 96.4
click at [271, 153] on div "1p Kādam locījuma veidam pieder dotie darbības vārdi / los verbos: asistir, viv…" at bounding box center [348, 126] width 281 height 89
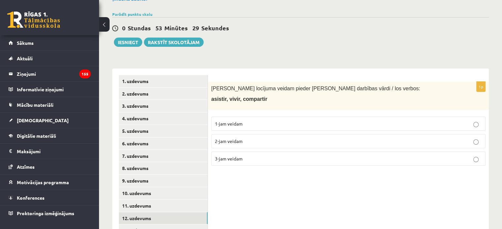
click at [246, 155] on p "3-jam veidam" at bounding box center [348, 158] width 267 height 7
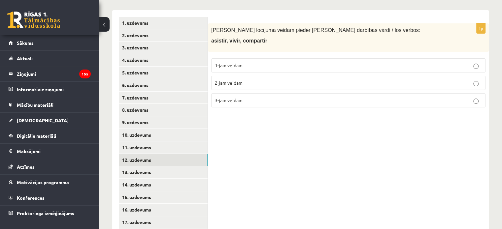
scroll to position [143, 0]
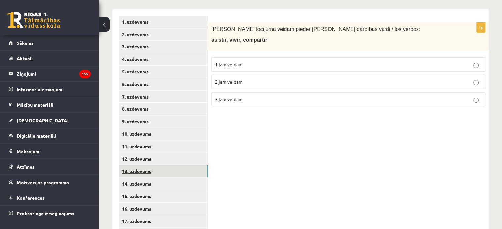
click at [154, 165] on link "13. uzdevums" at bounding box center [163, 171] width 89 height 12
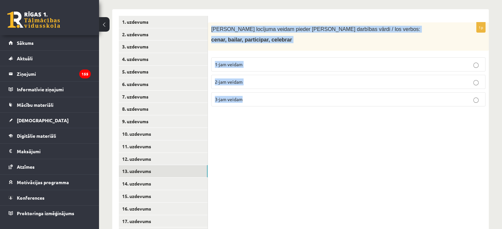
drag, startPoint x: 211, startPoint y: 20, endPoint x: 259, endPoint y: 89, distance: 84.3
click at [259, 89] on div "1p Kādam locījuma veidam pieder dotie darbības vārdi / los verbos: cenar, baila…" at bounding box center [348, 66] width 281 height 89
click at [246, 129] on div "1p Kādam locījuma veidam pieder dotie darbības vārdi / los verbos: cenar, baila…" at bounding box center [348, 202] width 281 height 387
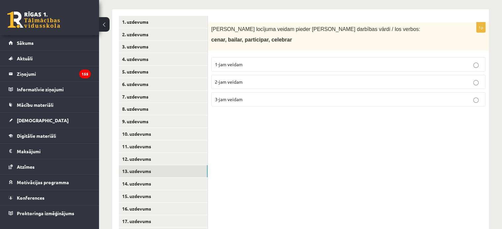
click at [248, 64] on label "1-jam veidam" at bounding box center [348, 64] width 274 height 14
click at [157, 180] on link "14. uzdevums" at bounding box center [163, 184] width 89 height 12
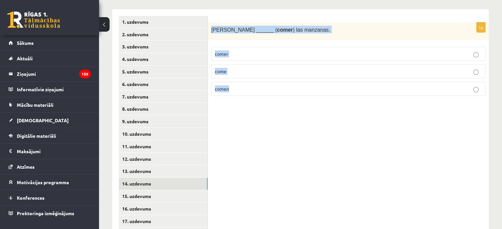
drag, startPoint x: 211, startPoint y: 20, endPoint x: 248, endPoint y: 81, distance: 71.5
click at [248, 81] on div "1p Susana ______ ( comer ) las manzanas. comer come comen" at bounding box center [348, 61] width 281 height 79
click at [261, 141] on div "1p Susana ______ ( comer ) las manzanas. comer come comen" at bounding box center [348, 202] width 281 height 387
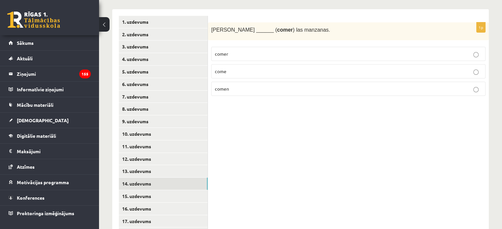
click at [232, 68] on p "come" at bounding box center [348, 71] width 267 height 7
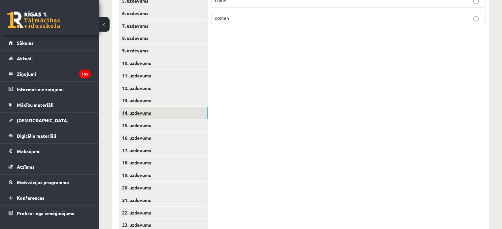
scroll to position [217, 0]
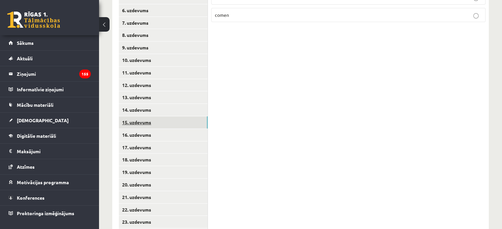
click at [166, 118] on link "15. uzdevums" at bounding box center [163, 122] width 89 height 12
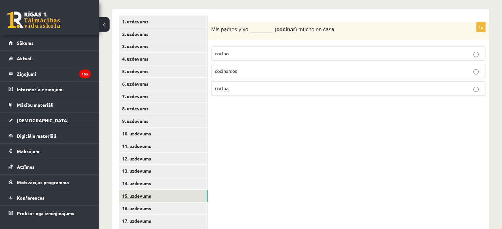
scroll to position [144, 0]
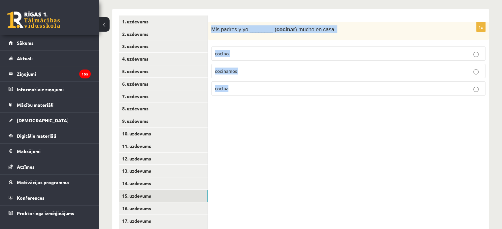
drag, startPoint x: 212, startPoint y: 20, endPoint x: 253, endPoint y: 78, distance: 71.1
click at [253, 78] on div "1p Mis padres y yo ________ ( cocinar ) mucho en casa. cocino cocinamos cocina" at bounding box center [348, 61] width 281 height 79
click at [314, 182] on div "1p Mis padres y yo ________ ( cocinar ) mucho en casa. cocino cocinamos cocina" at bounding box center [348, 202] width 281 height 387
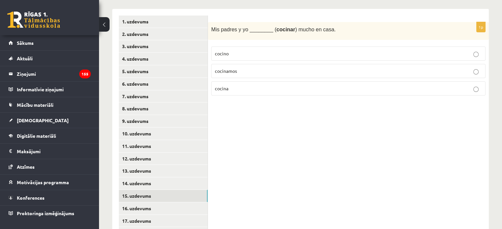
click at [268, 64] on label "cocinamos" at bounding box center [348, 71] width 274 height 14
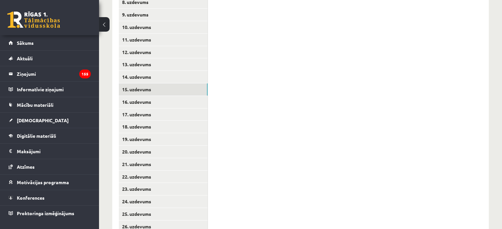
scroll to position [251, 0]
click at [162, 96] on link "16. uzdevums" at bounding box center [163, 102] width 89 height 12
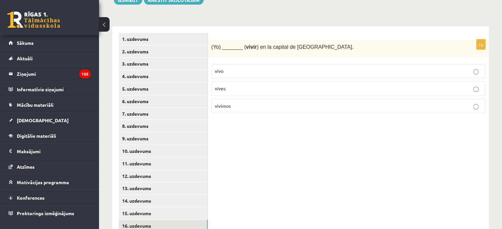
scroll to position [125, 0]
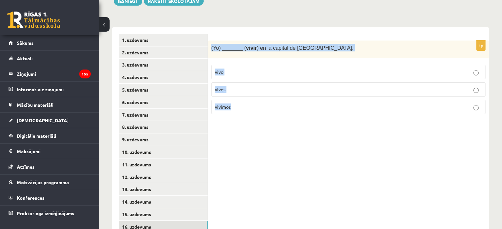
drag, startPoint x: 209, startPoint y: 41, endPoint x: 245, endPoint y: 93, distance: 63.5
click at [245, 93] on div "1p (Yo) _______ ( vivir ) en la capital de Letonia. vivo vives vivimos" at bounding box center [348, 80] width 281 height 79
click at [301, 165] on div "1p (Yo) _______ ( vivir ) en la capital de Letonia. vivo vives vivimos" at bounding box center [348, 220] width 281 height 387
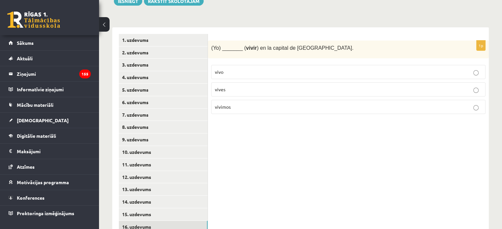
click at [247, 65] on label "vivo" at bounding box center [348, 72] width 274 height 14
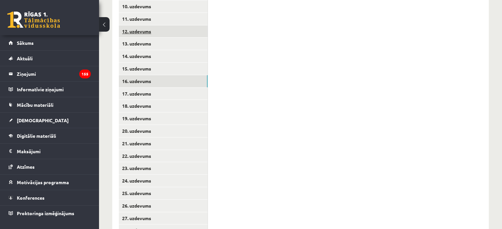
scroll to position [317, 0]
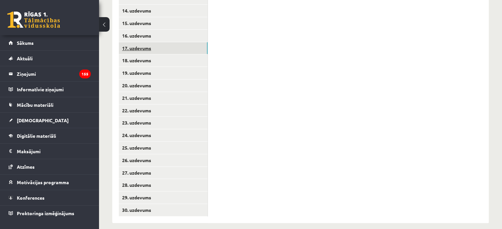
click at [153, 42] on link "17. uzdevums" at bounding box center [163, 48] width 89 height 12
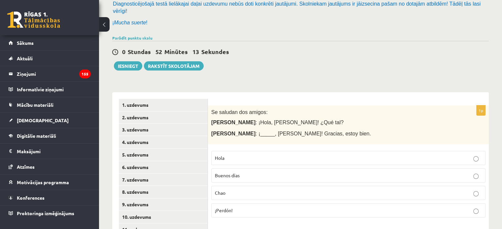
scroll to position [62, 0]
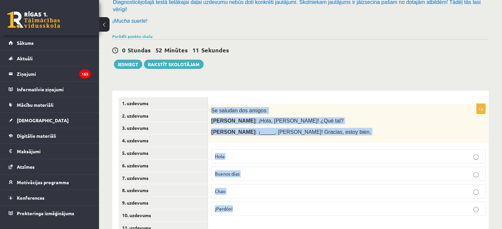
drag, startPoint x: 210, startPoint y: 101, endPoint x: 268, endPoint y: 215, distance: 128.6
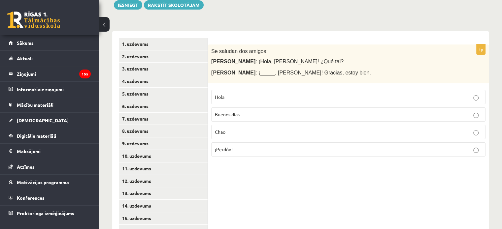
scroll to position [122, 0]
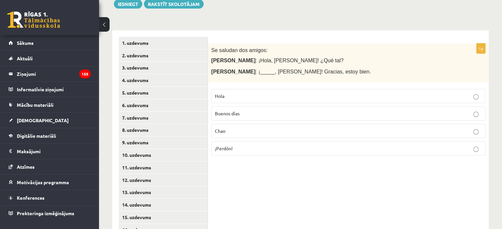
click at [232, 93] on p "Hola" at bounding box center [348, 96] width 267 height 7
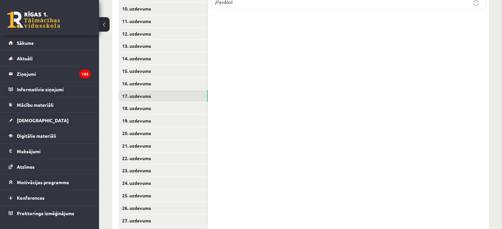
scroll to position [275, 0]
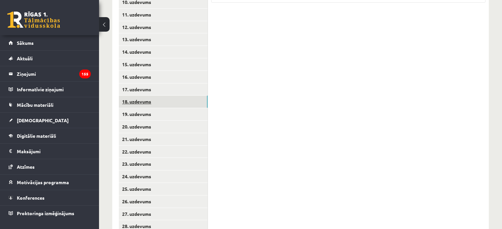
click at [161, 96] on link "18. uzdevums" at bounding box center [163, 102] width 89 height 12
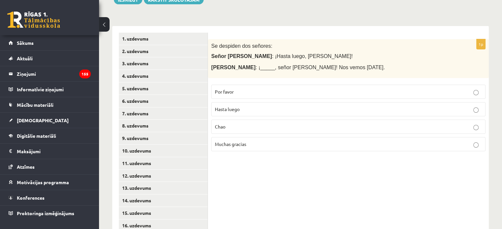
scroll to position [126, 0]
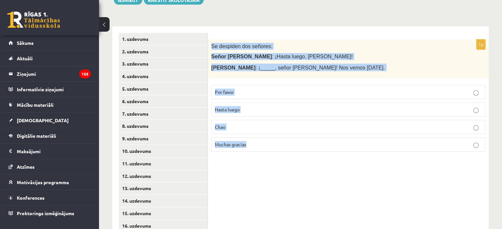
drag, startPoint x: 208, startPoint y: 38, endPoint x: 288, endPoint y: 142, distance: 131.4
click at [288, 142] on div "1p Se despiden dos señores: Señor López : ¡Hasta luego, señora González! Señora…" at bounding box center [348, 99] width 281 height 118
click at [278, 183] on div "1p Se despiden dos señores: Señor López : ¡Hasta luego, señora González! Señora…" at bounding box center [348, 219] width 281 height 387
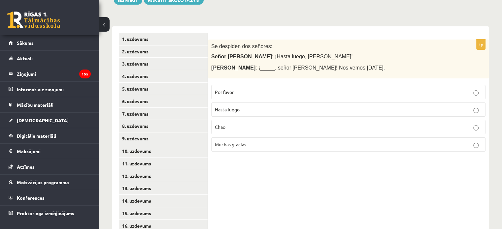
click at [259, 109] on fieldset "Por favor Hasta luego Chao Muchas gracias" at bounding box center [348, 118] width 274 height 72
click at [257, 106] on p "Hasta luego" at bounding box center [348, 109] width 267 height 7
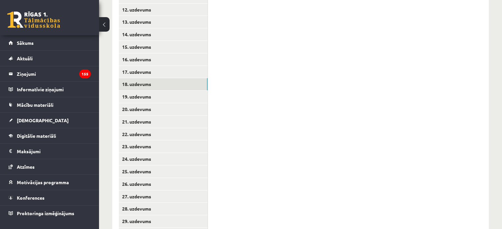
scroll to position [294, 0]
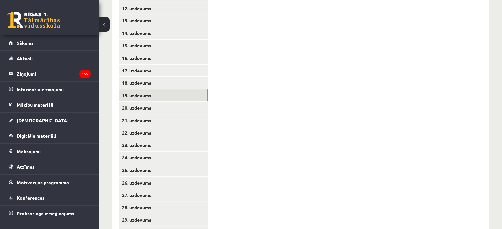
click at [166, 89] on link "19. uzdevums" at bounding box center [163, 95] width 89 height 12
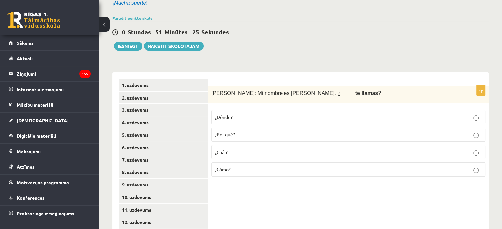
scroll to position [80, 0]
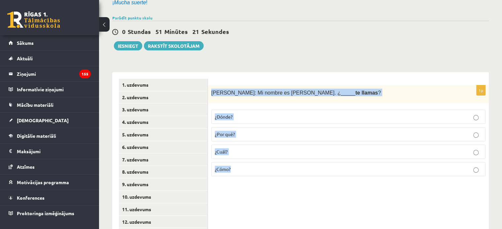
drag, startPoint x: 209, startPoint y: 84, endPoint x: 256, endPoint y: 164, distance: 92.2
click at [256, 164] on div "1p Patricia: Mi nombre es Patricia. ¿_____ te llamas ? ¿Dónde? ¿Por qué? ¿Cuál?…" at bounding box center [348, 133] width 281 height 97
click at [235, 166] on p "¿Cómo?" at bounding box center [348, 169] width 267 height 7
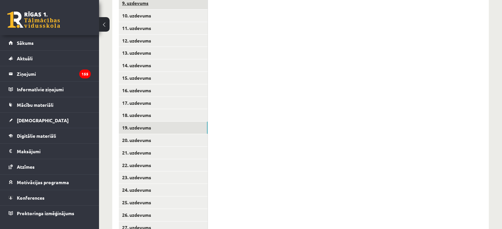
scroll to position [317, 0]
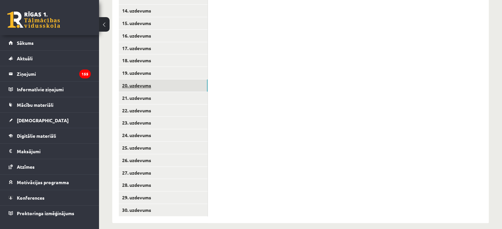
click at [154, 79] on link "20. uzdevums" at bounding box center [163, 85] width 89 height 12
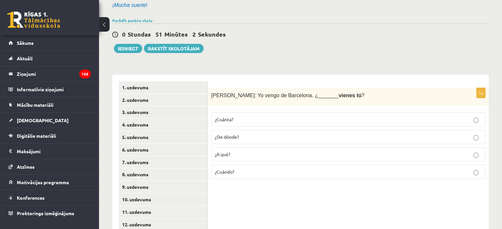
scroll to position [79, 0]
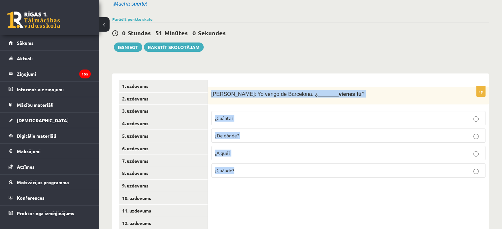
drag, startPoint x: 211, startPoint y: 86, endPoint x: 247, endPoint y: 157, distance: 79.5
click at [247, 157] on div "1p Antonio: Yo vengo de Barcelona. ¿_______ vienes tú ? ¿Cuánta? ¿De dónde? ¿A …" at bounding box center [348, 135] width 281 height 97
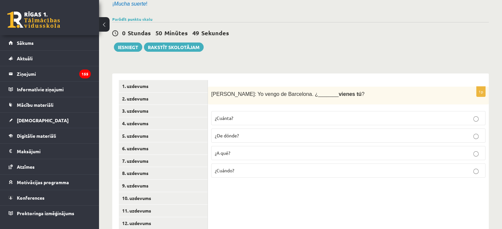
click at [250, 132] on p "¿De dónde?" at bounding box center [348, 135] width 267 height 7
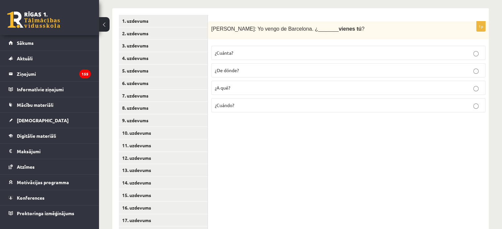
scroll to position [317, 0]
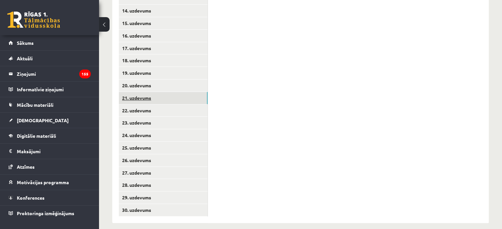
click at [165, 92] on link "21. uzdevums" at bounding box center [163, 98] width 89 height 12
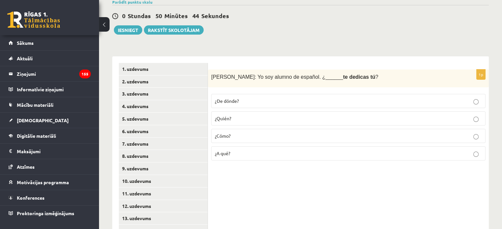
scroll to position [96, 0]
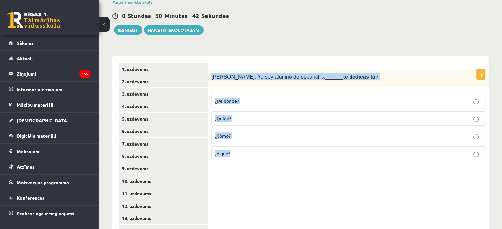
drag, startPoint x: 210, startPoint y: 69, endPoint x: 261, endPoint y: 152, distance: 97.6
click at [261, 152] on div "1p Javier: Yo soy alumno de español. ¿______ te dedicas tú ? ¿De dónde? ¿Quién?…" at bounding box center [348, 118] width 281 height 97
click at [239, 150] on p "¿A qué?" at bounding box center [348, 153] width 267 height 7
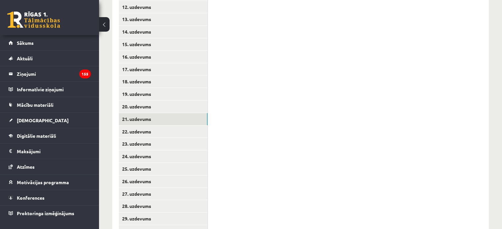
scroll to position [297, 0]
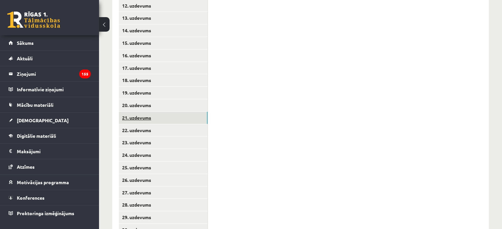
click at [175, 116] on link "21. uzdevums" at bounding box center [163, 118] width 89 height 12
click at [175, 124] on link "22. uzdevums" at bounding box center [163, 130] width 89 height 12
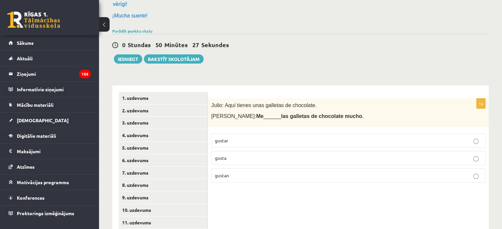
scroll to position [66, 0]
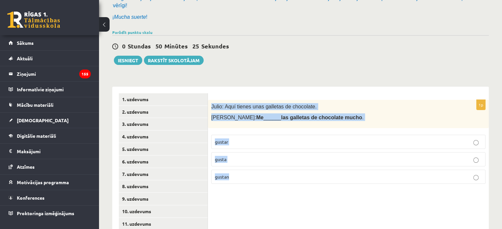
drag, startPoint x: 209, startPoint y: 96, endPoint x: 246, endPoint y: 186, distance: 96.7
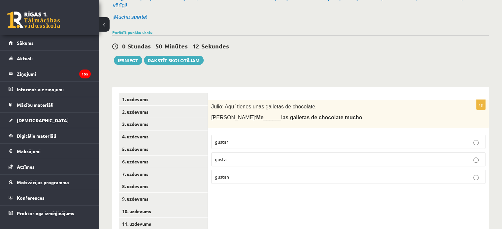
click at [257, 156] on p "gusta" at bounding box center [348, 159] width 267 height 7
click at [243, 173] on p "gustan" at bounding box center [348, 176] width 267 height 7
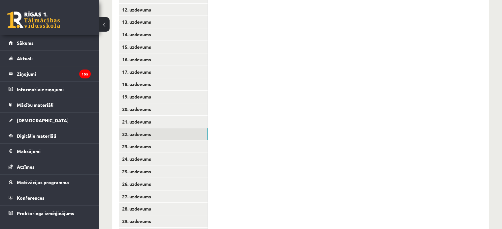
scroll to position [317, 0]
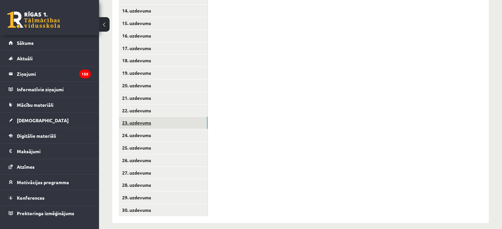
click at [167, 117] on link "23. uzdevums" at bounding box center [163, 123] width 89 height 12
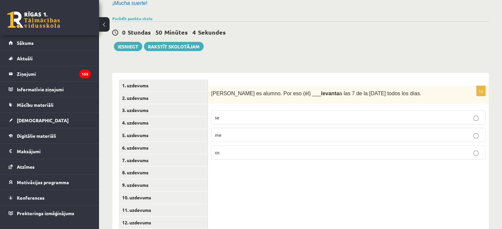
scroll to position [73, 0]
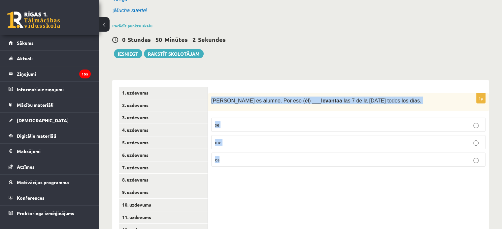
drag, startPoint x: 210, startPoint y: 89, endPoint x: 244, endPoint y: 170, distance: 87.9
click at [228, 118] on label "se" at bounding box center [348, 125] width 274 height 14
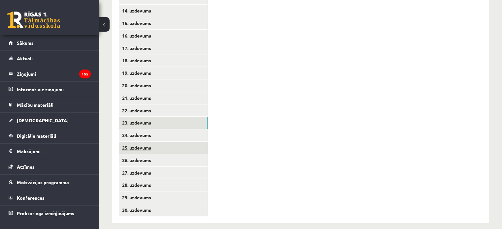
scroll to position [316, 0]
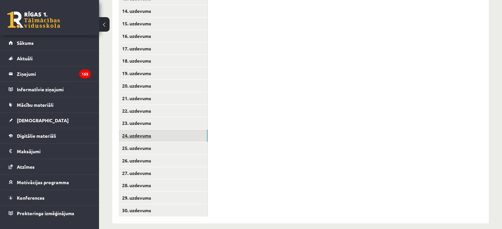
click at [160, 130] on link "24. uzdevums" at bounding box center [163, 136] width 89 height 12
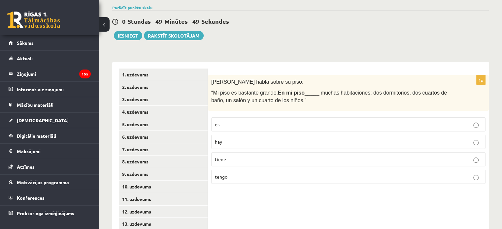
scroll to position [94, 0]
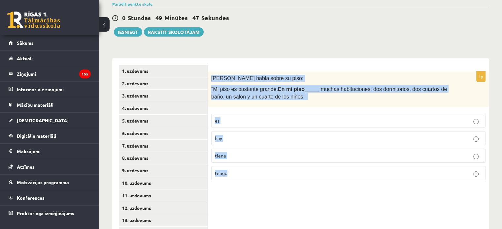
drag, startPoint x: 209, startPoint y: 67, endPoint x: 259, endPoint y: 167, distance: 111.6
click at [259, 167] on div "1p Rodrigo habla sobre su piso: “Mi piso es bastante grande. En mi piso _____ m…" at bounding box center [348, 129] width 281 height 114
click at [221, 135] on span "hay" at bounding box center [218, 138] width 7 height 6
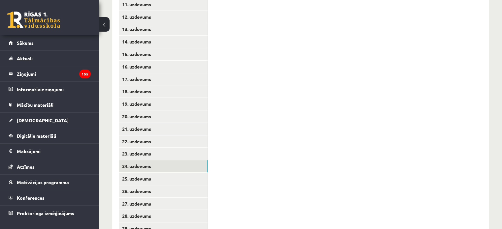
scroll to position [317, 0]
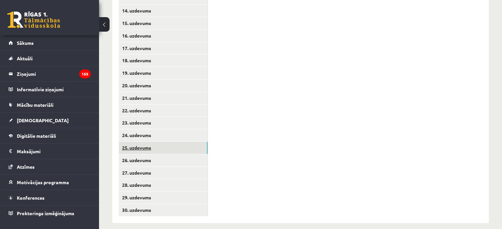
click at [157, 143] on link "25. uzdevums" at bounding box center [163, 148] width 89 height 12
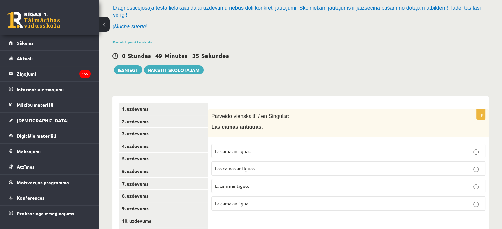
scroll to position [124, 0]
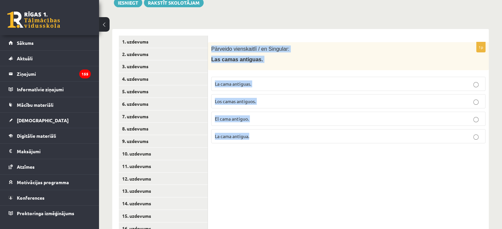
drag, startPoint x: 210, startPoint y: 38, endPoint x: 272, endPoint y: 139, distance: 119.0
click at [272, 139] on div "1p Pārveido vienskaitlī / en Singular: Las camas antiguas. La cama antiguas. Lo…" at bounding box center [348, 95] width 281 height 107
click at [285, 176] on div "1p Pārveido vienskaitlī / en Singular: Las camas antiguas. La cama antiguas. Lo…" at bounding box center [348, 222] width 281 height 387
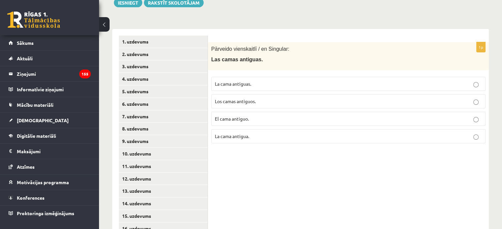
click at [236, 81] on span "La cama antiguas." at bounding box center [233, 84] width 36 height 6
click at [251, 133] on p "La cama antigua." at bounding box center [348, 136] width 267 height 7
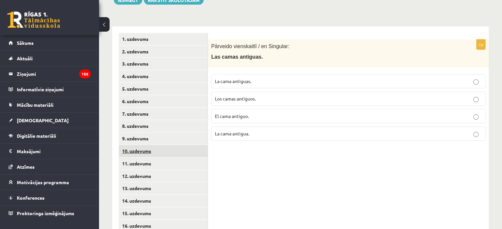
scroll to position [317, 0]
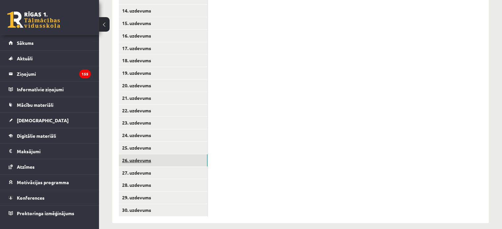
click at [175, 158] on link "26. uzdevums" at bounding box center [163, 160] width 89 height 12
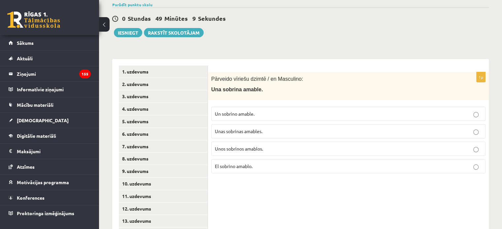
scroll to position [96, 0]
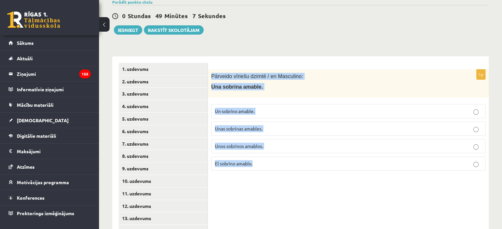
drag, startPoint x: 208, startPoint y: 66, endPoint x: 273, endPoint y: 165, distance: 118.6
click at [273, 165] on div "1p Pārveido vīriešu dzimtē / en Masculino: Una sobrina amable. Un sobrino amabl…" at bounding box center [348, 123] width 281 height 107
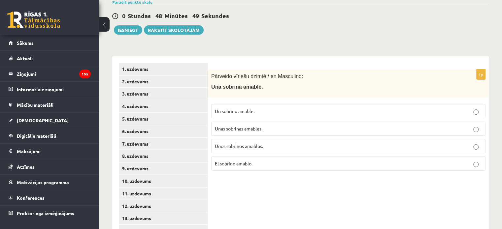
click at [244, 108] on span "Un sobrino amable." at bounding box center [235, 111] width 40 height 6
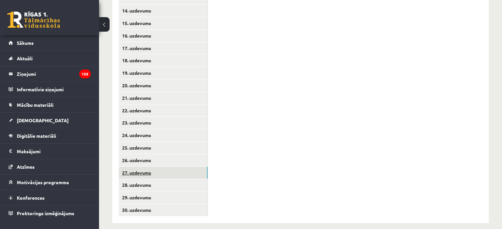
click at [173, 168] on link "27. uzdevums" at bounding box center [163, 173] width 89 height 12
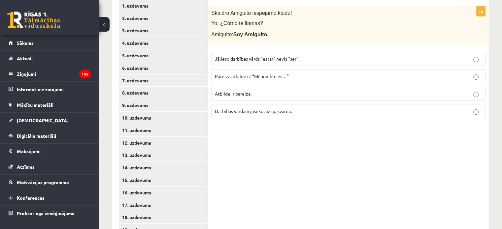
scroll to position [129, 0]
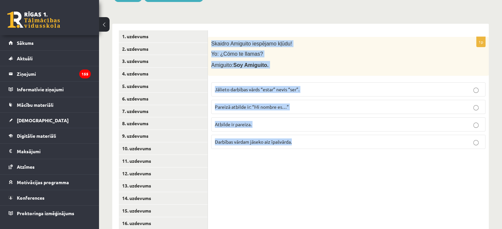
drag, startPoint x: 211, startPoint y: 32, endPoint x: 326, endPoint y: 136, distance: 155.1
click at [326, 136] on div "1p Skaidro Amiguito iespējamo kļūdu! Yo: ¿Cómo te llamas? Amiguito: Soy Amiguit…" at bounding box center [348, 95] width 281 height 117
click at [260, 170] on div "1p Skaidro Amiguito iespējamo kļūdu! Yo: ¿Cómo te llamas? Amiguito: Soy Amiguit…" at bounding box center [348, 217] width 281 height 387
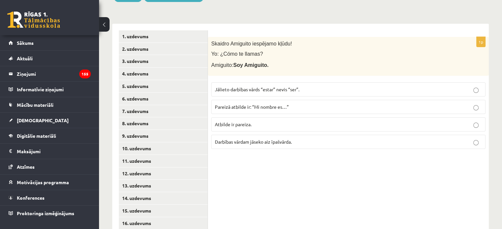
click at [242, 86] on span "Jālieto darbības vārds “estar” nevis “ser”." at bounding box center [257, 89] width 84 height 6
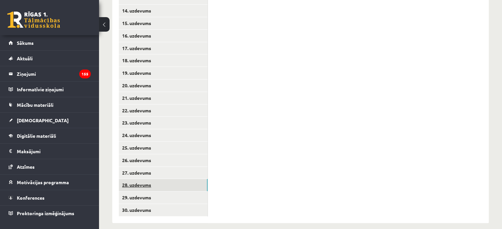
click at [152, 180] on link "28. uzdevums" at bounding box center [163, 185] width 89 height 12
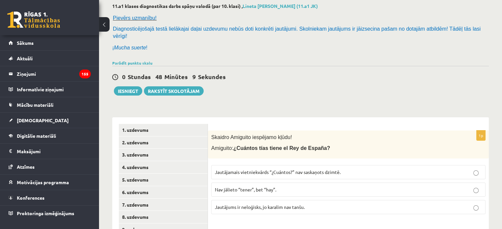
scroll to position [83, 0]
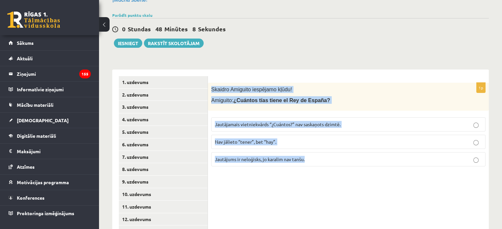
drag, startPoint x: 210, startPoint y: 80, endPoint x: 327, endPoint y: 157, distance: 140.0
click at [327, 157] on div "1p Skaidro Amiguito iespējamo kļūdu! Amiguito: ¿Cuántos tías tiene el Rey de Es…" at bounding box center [348, 127] width 281 height 89
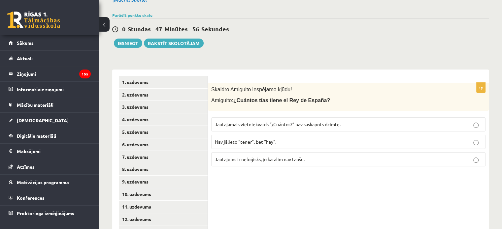
click at [257, 117] on label "Jautājamais vietniekvārds “¿Cuántos?” nav saskaņots dzimtē." at bounding box center [348, 124] width 274 height 14
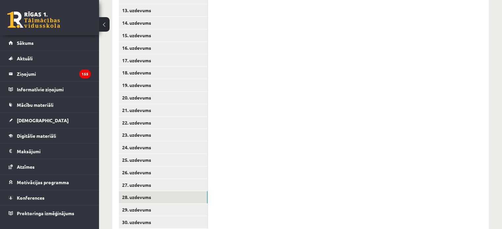
scroll to position [317, 0]
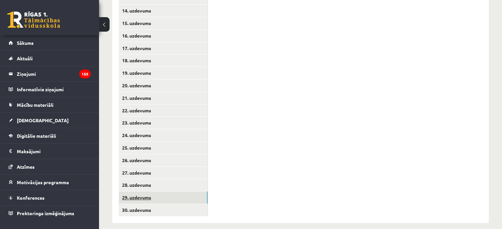
click at [152, 194] on link "29. uzdevums" at bounding box center [163, 198] width 89 height 12
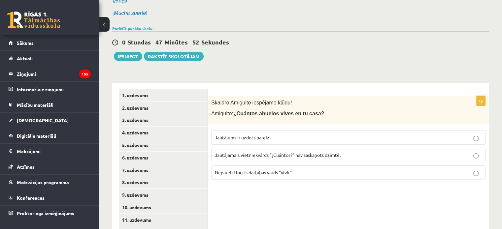
scroll to position [103, 0]
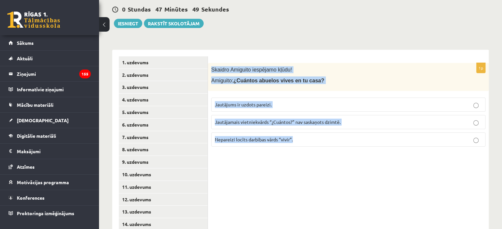
drag, startPoint x: 210, startPoint y: 61, endPoint x: 295, endPoint y: 142, distance: 117.5
click at [295, 142] on div "1p Skaidro Amiguito iespējamo kļūdu! Amiguito: ¿Cuántos abuelos vives en tu cas…" at bounding box center [348, 107] width 281 height 89
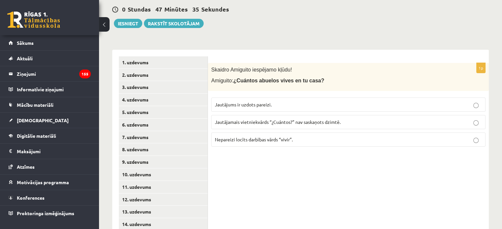
click at [246, 137] on span "Nepareizi locīts darbības vārds “vivir”." at bounding box center [254, 140] width 78 height 6
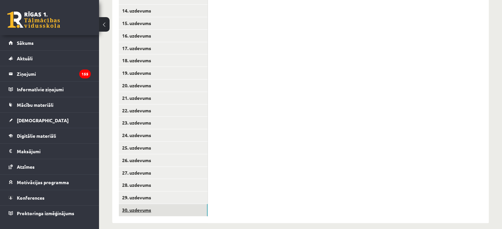
click at [156, 205] on link "30. uzdevums" at bounding box center [163, 210] width 89 height 12
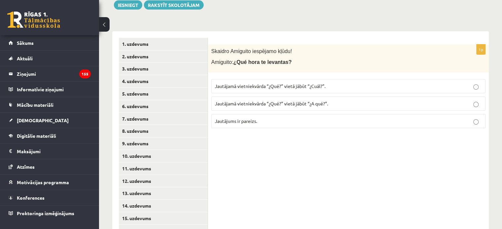
scroll to position [122, 0]
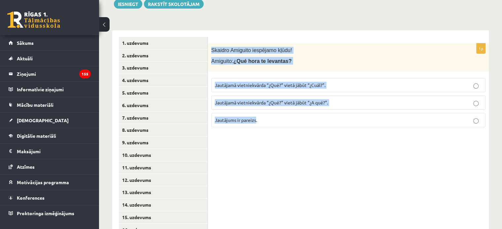
drag, startPoint x: 209, startPoint y: 40, endPoint x: 256, endPoint y: 126, distance: 97.5
click at [256, 126] on div "1p Skaidro Amiguito iespējamo kļūdu! Amiguito: ¿Qué hora te levantas? Jautājamā…" at bounding box center [348, 223] width 281 height 387
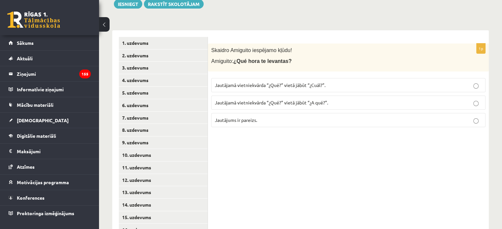
click at [273, 132] on div "1p Skaidro Amiguito iespējamo kļūdu! Amiguito: ¿Qué hora te levantas? Jautājamā…" at bounding box center [348, 223] width 281 height 387
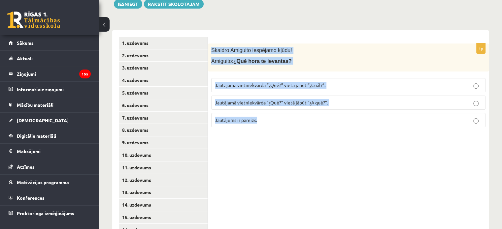
drag, startPoint x: 208, startPoint y: 41, endPoint x: 302, endPoint y: 134, distance: 131.7
click at [302, 134] on div "1p Skaidro Amiguito iespējamo kļūdu! Amiguito: ¿Qué hora te levantas? Jautājamā…" at bounding box center [348, 223] width 281 height 387
click at [258, 193] on div "1p Skaidro Amiguito iespējamo kļūdu! Amiguito: ¿Qué hora te levantas? Jautājamā…" at bounding box center [348, 223] width 281 height 387
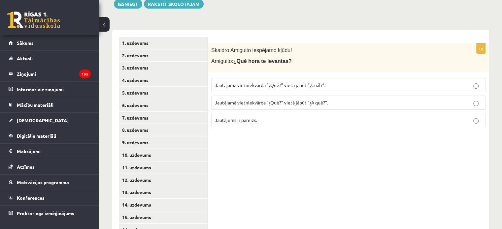
click at [266, 100] on label "Jautājamā vietniekvārda “¿Qué?” vietā jābūt “¿A qué?”." at bounding box center [348, 103] width 274 height 14
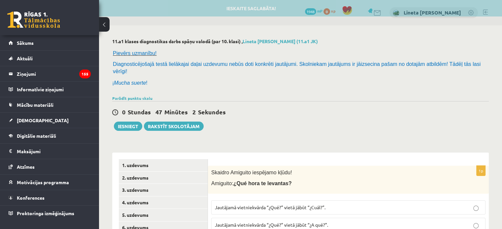
scroll to position [0, 0]
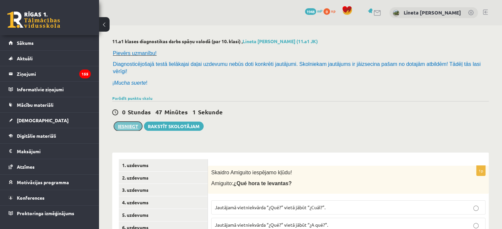
click at [133, 122] on button "Iesniegt" at bounding box center [128, 126] width 28 height 9
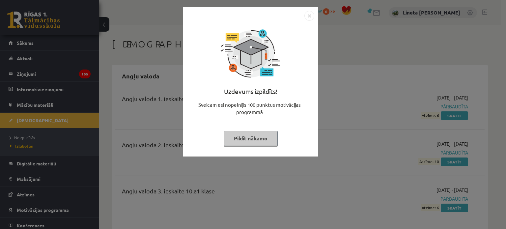
click at [261, 138] on button "Pildīt nākamo" at bounding box center [251, 138] width 54 height 15
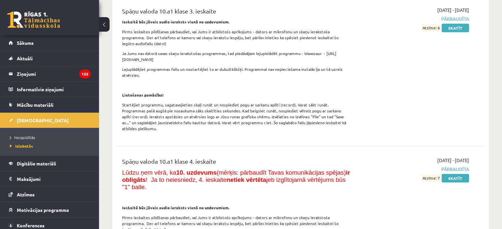
scroll to position [4072, 0]
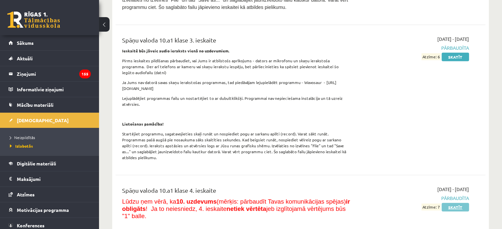
click at [454, 203] on link "Skatīt" at bounding box center [454, 207] width 27 height 9
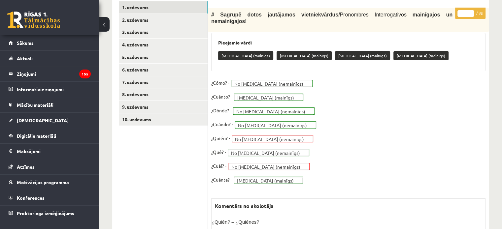
scroll to position [220, 0]
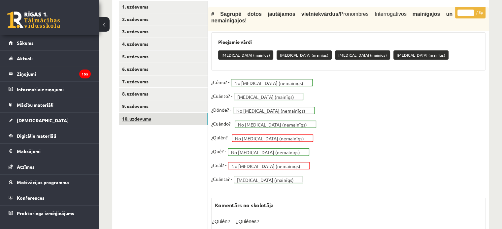
click at [153, 121] on link "10. uzdevums" at bounding box center [163, 119] width 89 height 12
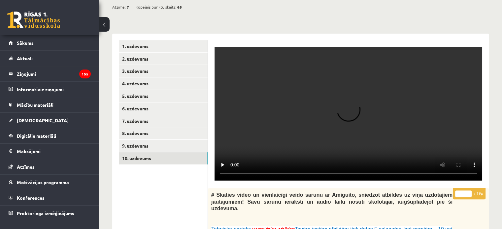
scroll to position [0, 0]
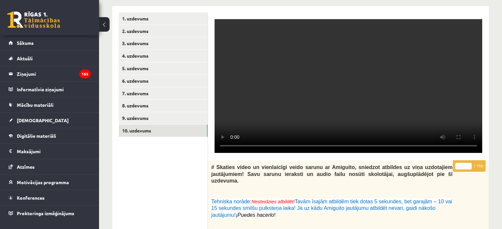
scroll to position [205, 0]
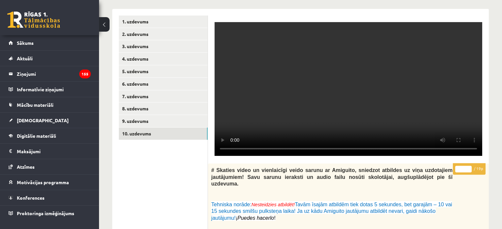
click at [322, 107] on video at bounding box center [347, 89] width 267 height 134
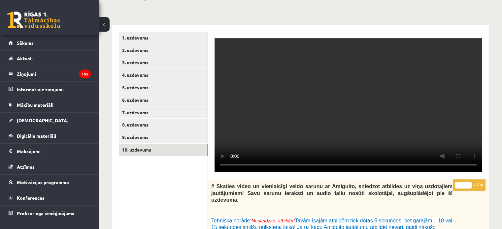
scroll to position [178, 0]
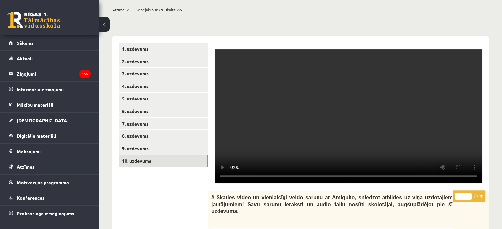
click at [321, 112] on video at bounding box center [347, 116] width 267 height 134
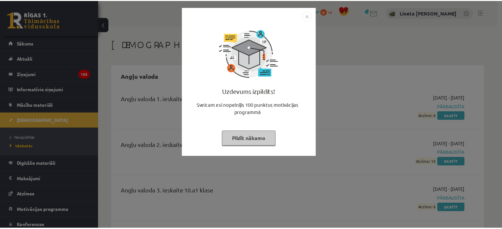
scroll to position [4072, 0]
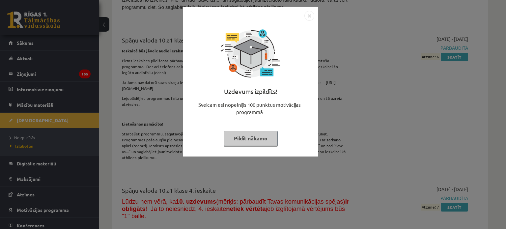
click at [241, 138] on button "Pildīt nākamo" at bounding box center [251, 138] width 54 height 15
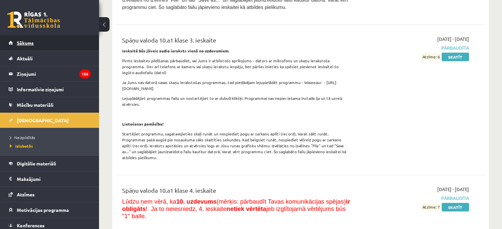
click at [50, 38] on link "Sākums" at bounding box center [50, 42] width 82 height 15
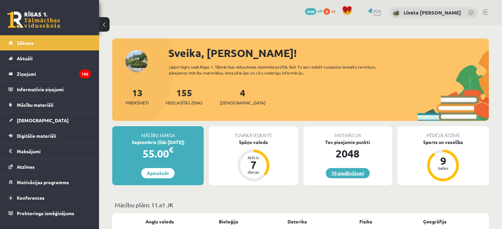
click at [349, 174] on link "10 piedāvājumi" at bounding box center [347, 173] width 44 height 10
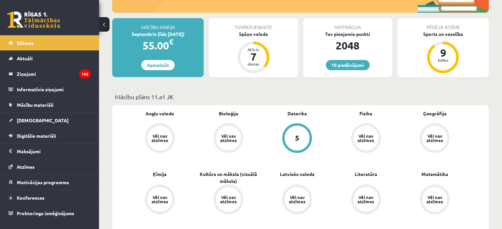
scroll to position [108, 0]
click at [65, 134] on link "Digitālie materiāli" at bounding box center [50, 135] width 82 height 15
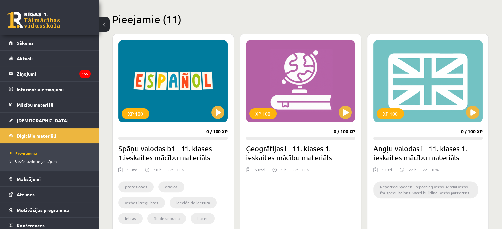
scroll to position [154, 0]
click at [39, 40] on link "Sākums" at bounding box center [50, 42] width 82 height 15
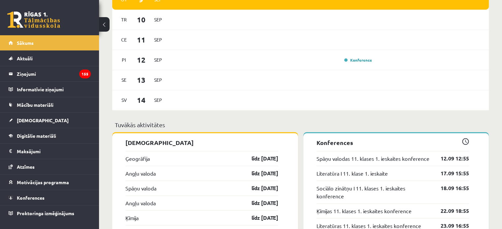
scroll to position [474, 0]
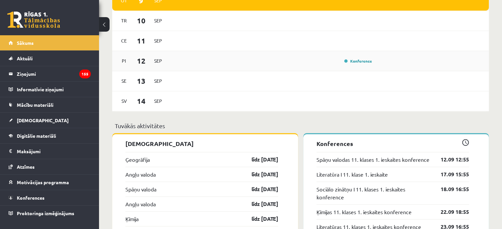
click at [361, 59] on div "Konference" at bounding box center [357, 61] width 33 height 7
click at [360, 61] on link "Konference" at bounding box center [358, 60] width 28 height 5
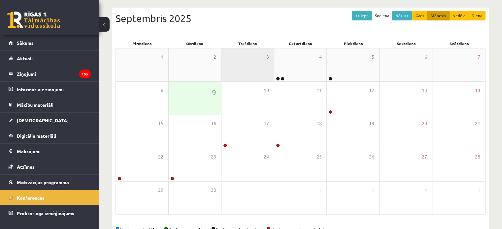
scroll to position [85, 0]
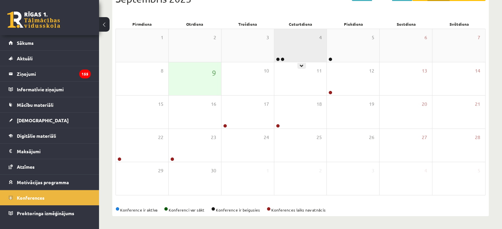
click at [287, 56] on div "4" at bounding box center [300, 45] width 52 height 33
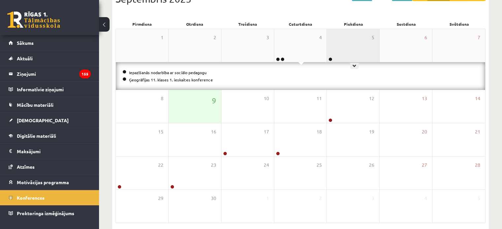
click at [347, 38] on div "5" at bounding box center [352, 45] width 52 height 33
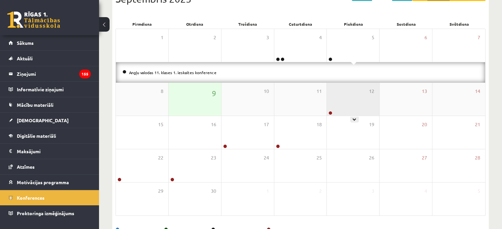
click at [341, 96] on div "12" at bounding box center [352, 99] width 52 height 33
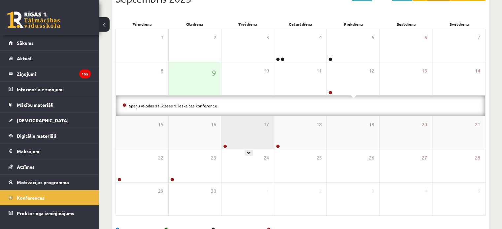
click at [234, 128] on div "17" at bounding box center [247, 132] width 52 height 33
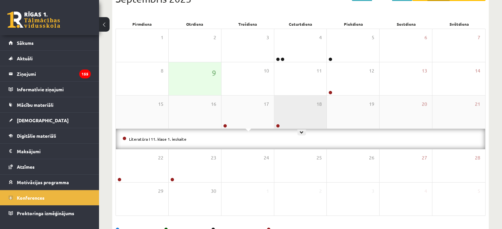
click at [285, 114] on div "18" at bounding box center [300, 112] width 52 height 33
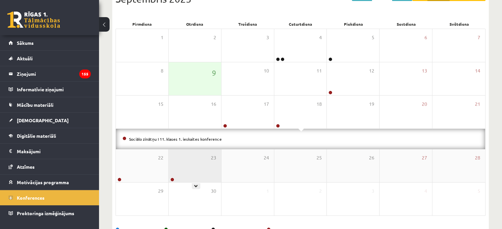
click at [194, 154] on div "23" at bounding box center [194, 165] width 52 height 33
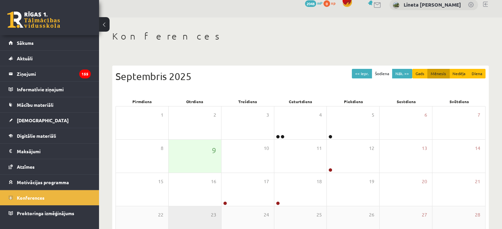
scroll to position [6, 0]
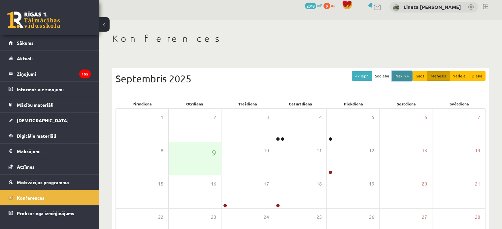
click at [404, 75] on button "Nāk. >>" at bounding box center [402, 76] width 20 height 10
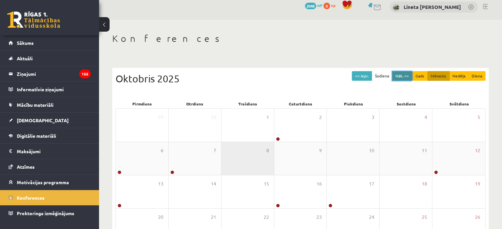
scroll to position [85, 0]
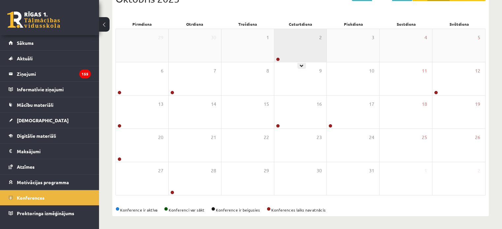
click at [288, 41] on div "2" at bounding box center [300, 45] width 52 height 33
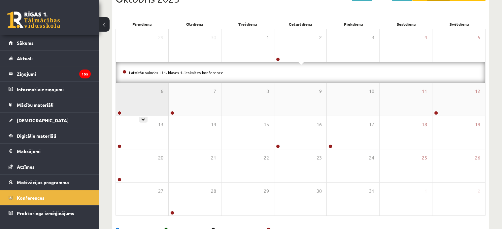
click at [133, 101] on div "6" at bounding box center [142, 99] width 52 height 33
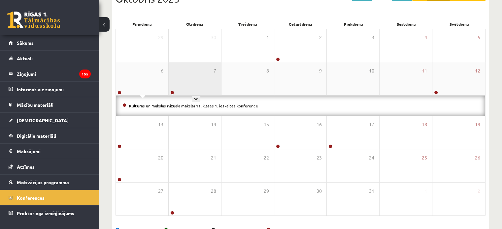
click at [197, 81] on div "7" at bounding box center [194, 78] width 52 height 33
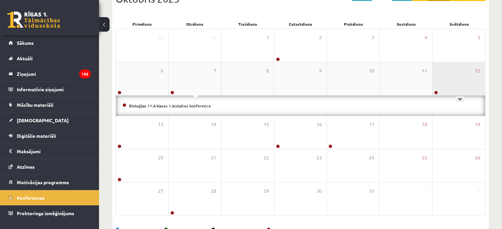
click at [466, 83] on div "12" at bounding box center [458, 78] width 53 height 33
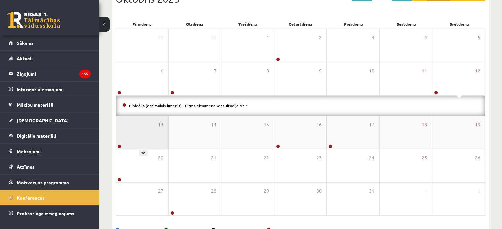
click at [148, 140] on div "13" at bounding box center [142, 132] width 52 height 33
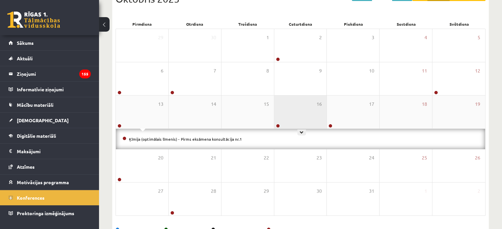
click at [293, 103] on div "16" at bounding box center [300, 112] width 52 height 33
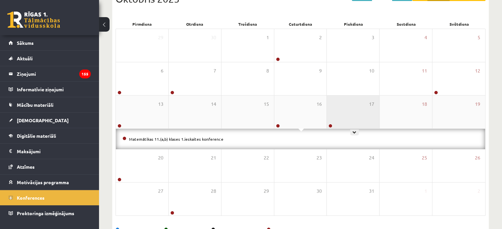
click at [342, 116] on div "17" at bounding box center [352, 112] width 52 height 33
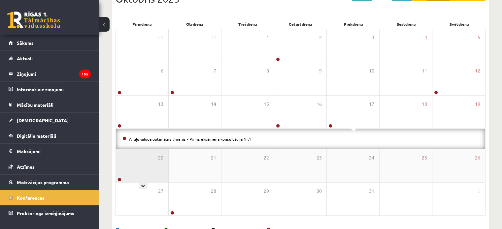
click at [136, 149] on div "20" at bounding box center [142, 165] width 52 height 33
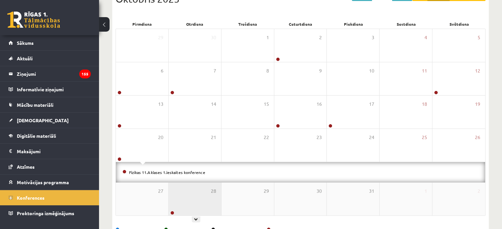
click at [185, 212] on div "28" at bounding box center [194, 199] width 52 height 33
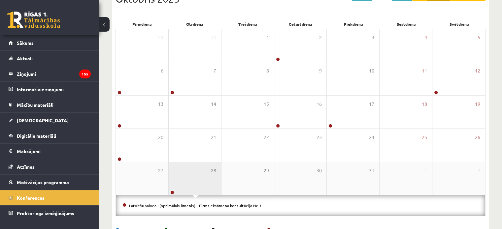
click at [187, 182] on div "28" at bounding box center [194, 178] width 52 height 33
